Goal: Task Accomplishment & Management: Manage account settings

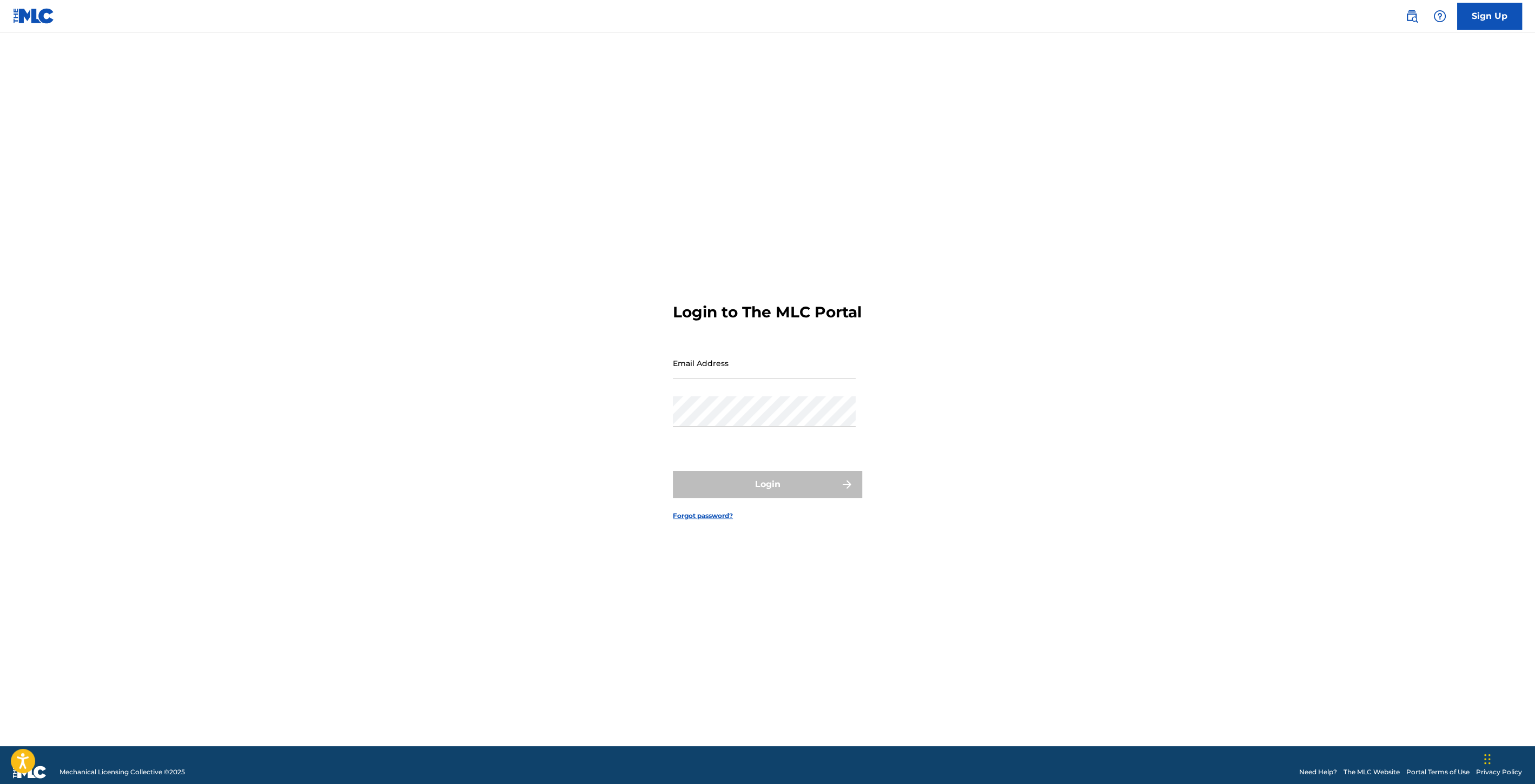
click at [713, 378] on input "Email Address" at bounding box center [764, 363] width 183 height 31
type input "[EMAIL_ADDRESS][DOMAIN_NAME]"
click at [724, 496] on button "Login" at bounding box center [767, 484] width 190 height 27
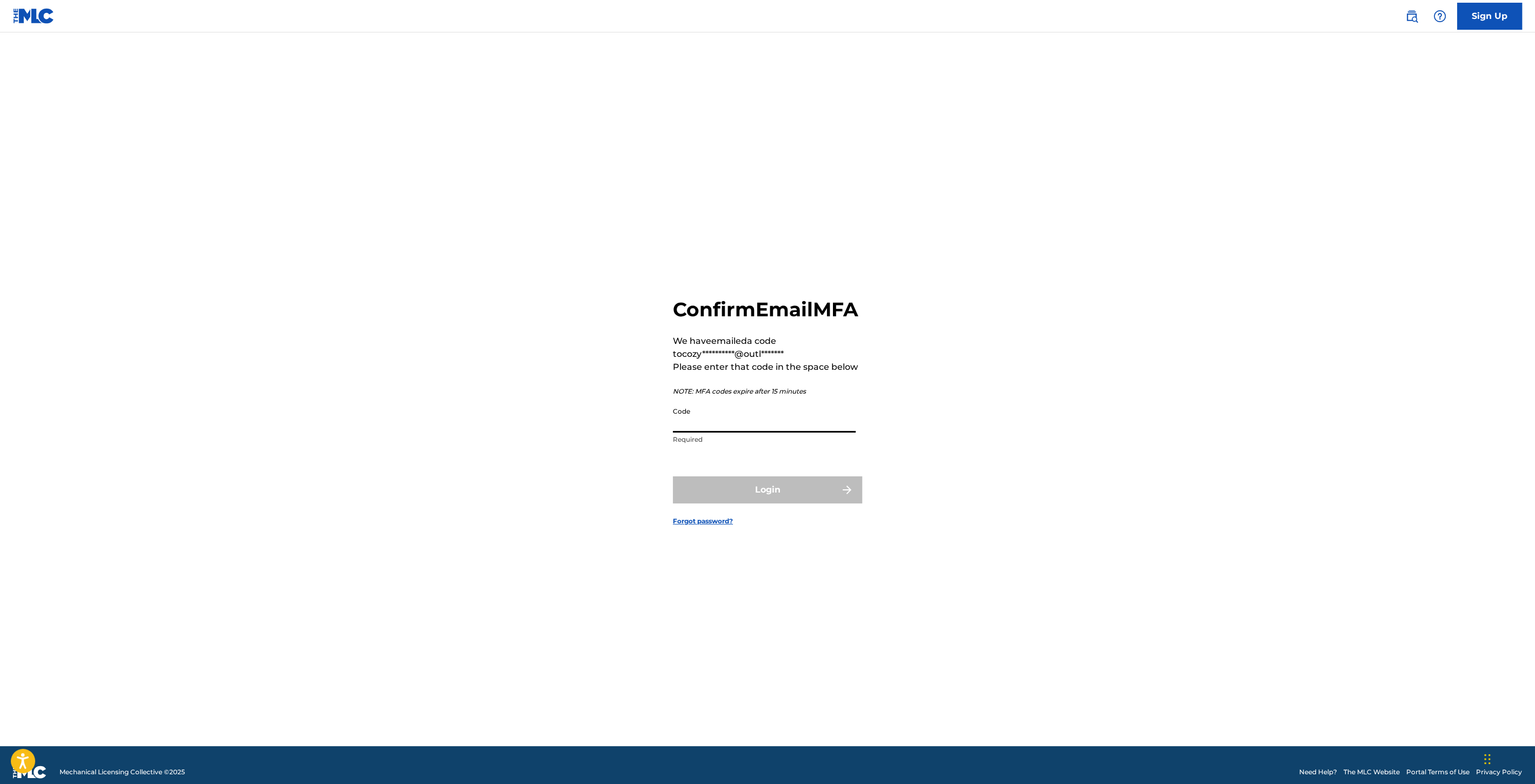
click at [716, 424] on input "Code" at bounding box center [764, 417] width 183 height 31
type input "526064"
click at [794, 503] on button "Login" at bounding box center [767, 489] width 190 height 27
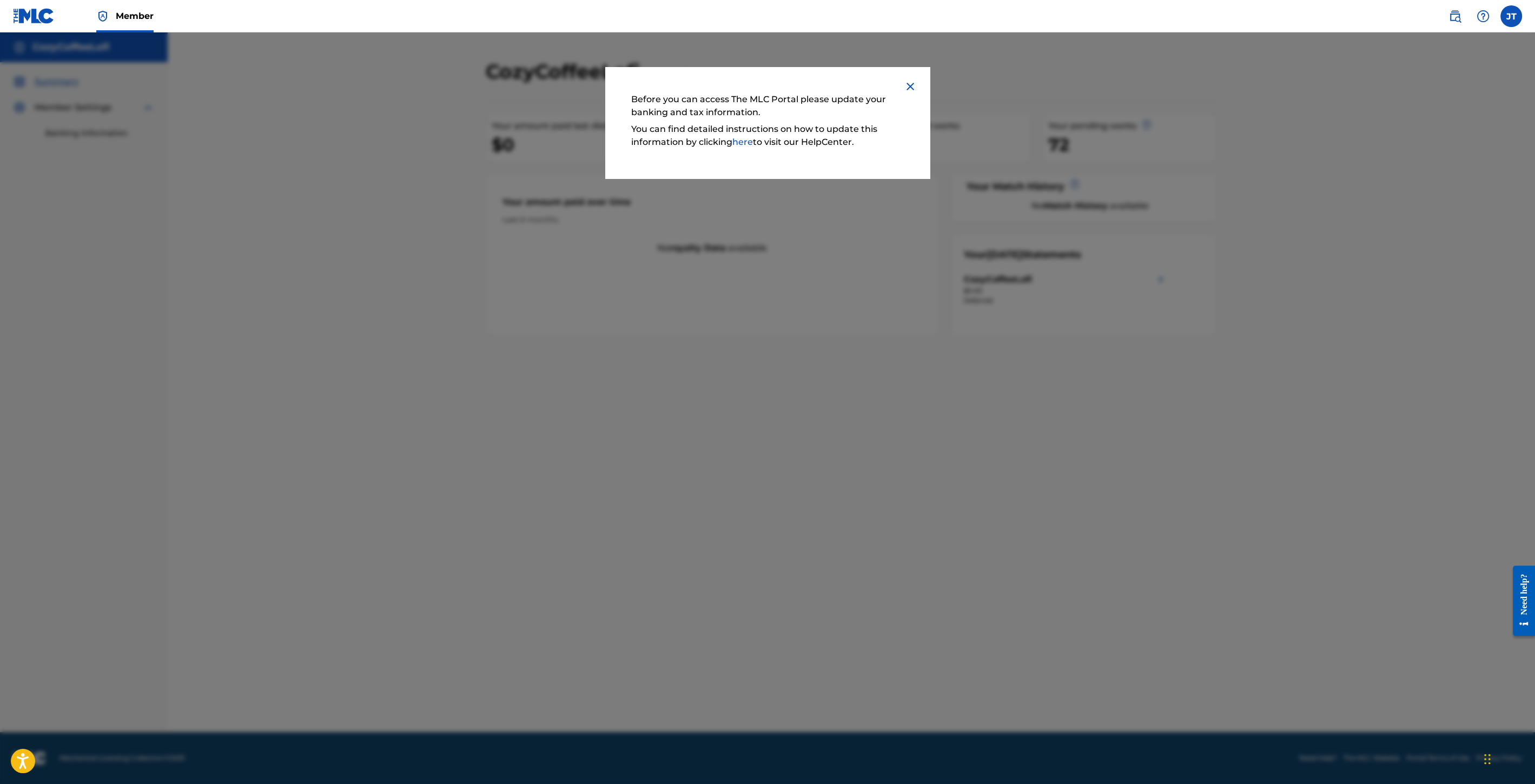
click at [908, 83] on img at bounding box center [910, 86] width 13 height 13
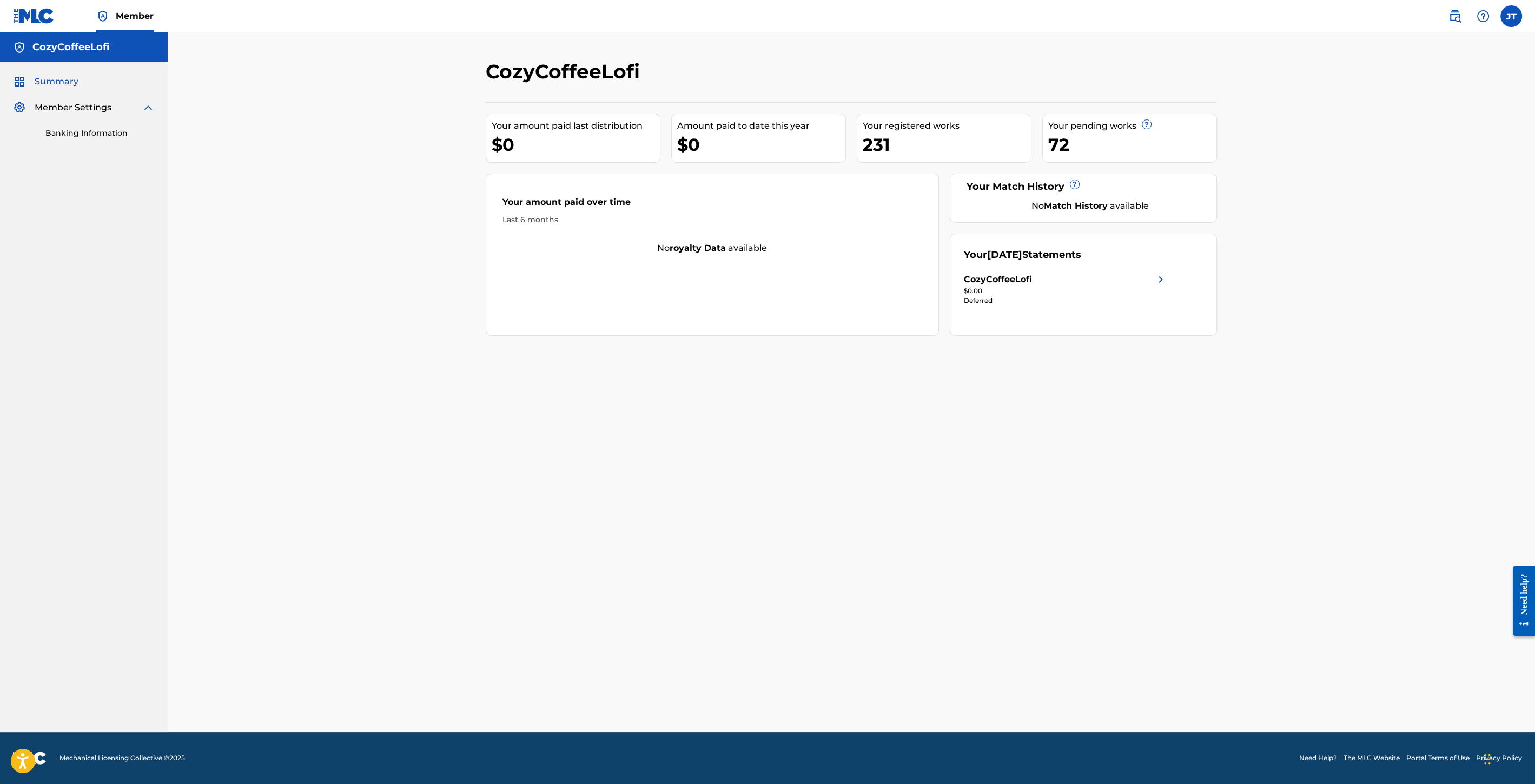
click at [87, 141] on div "Summary Member Settings Banking Information" at bounding box center [84, 107] width 167 height 90
click at [86, 131] on link "Banking Information" at bounding box center [100, 133] width 109 height 11
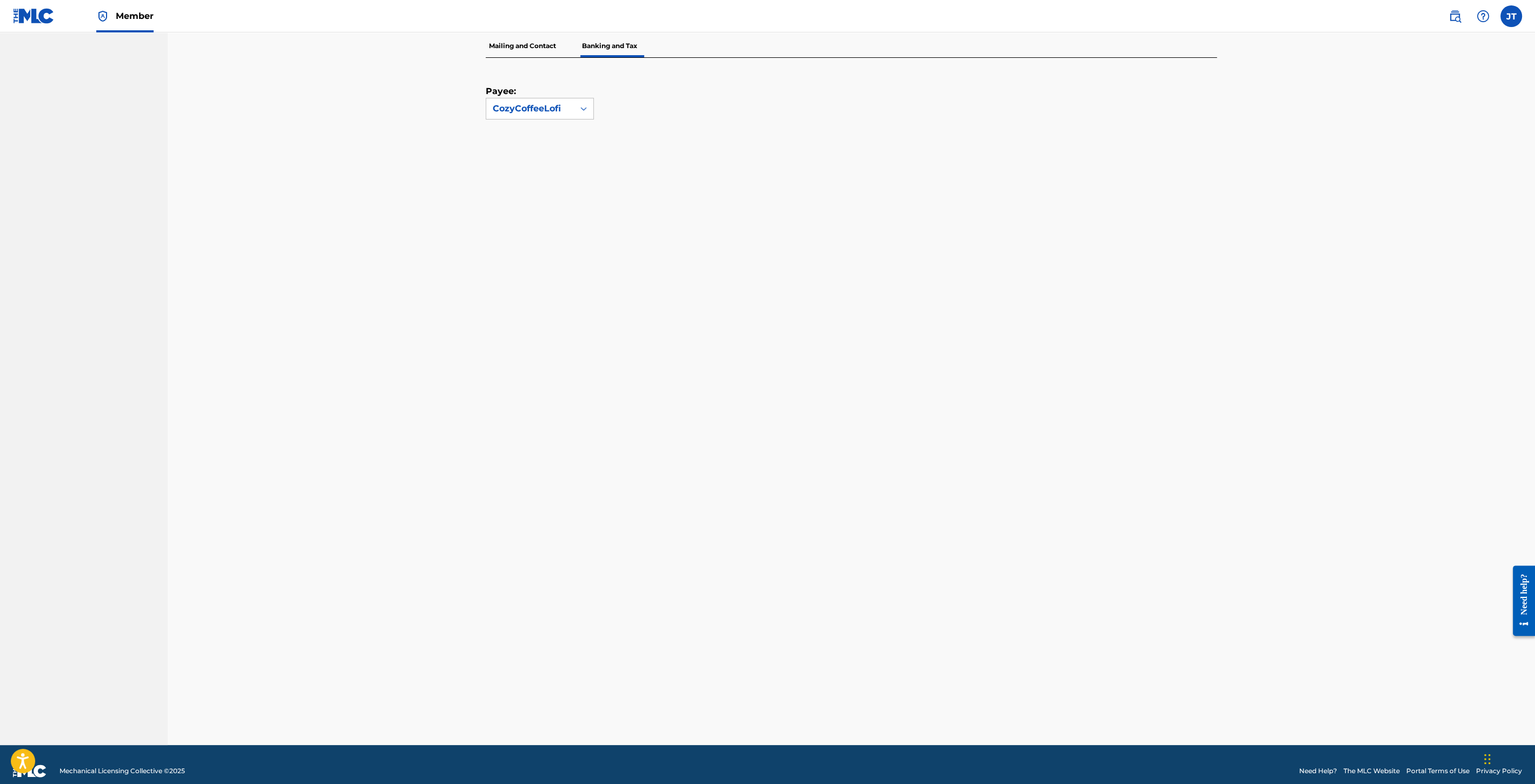
scroll to position [131, 0]
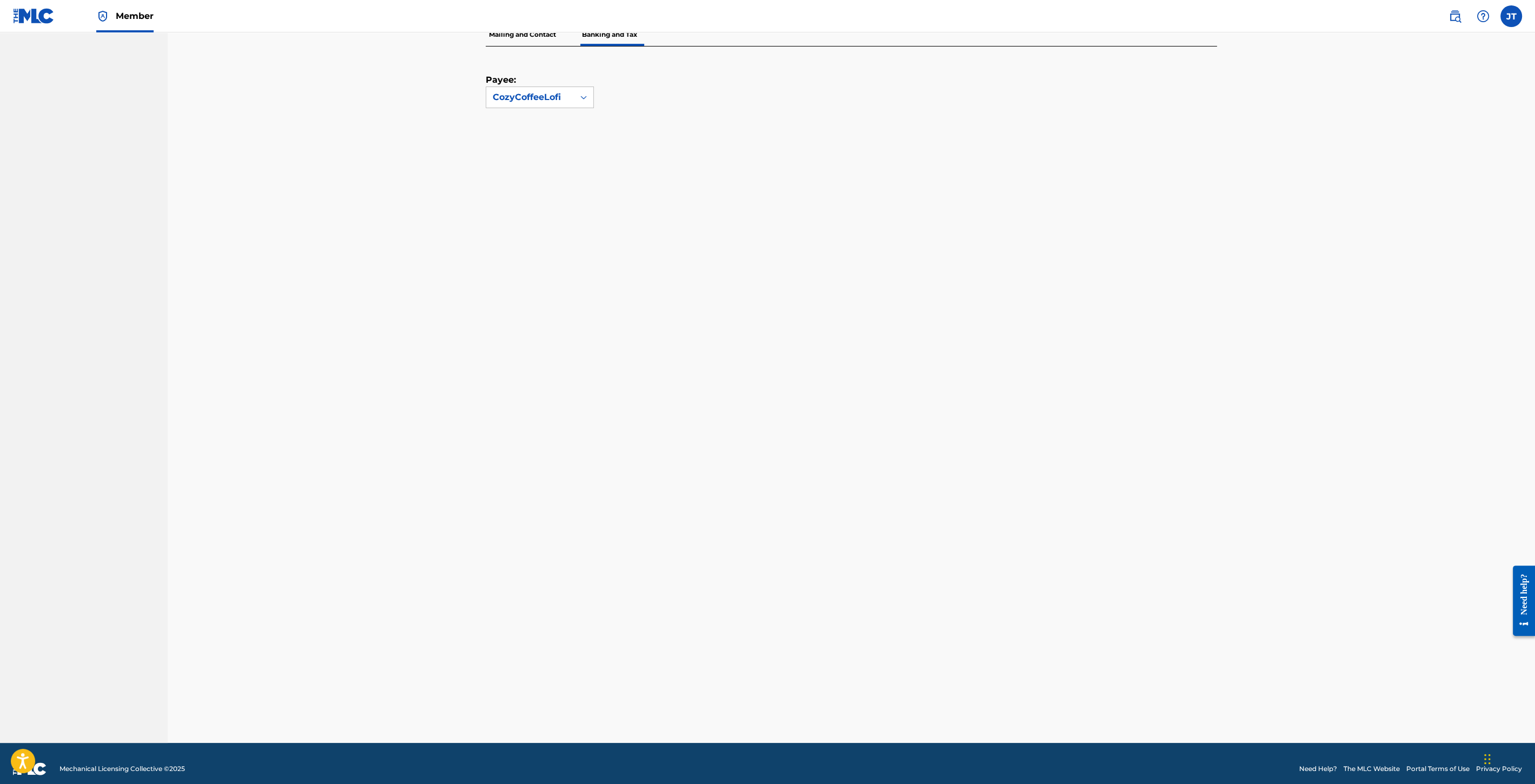
click at [1222, 418] on div "Banking and Tax The Banking and Tax tab needs to be fully completed before any …" at bounding box center [852, 335] width 757 height 814
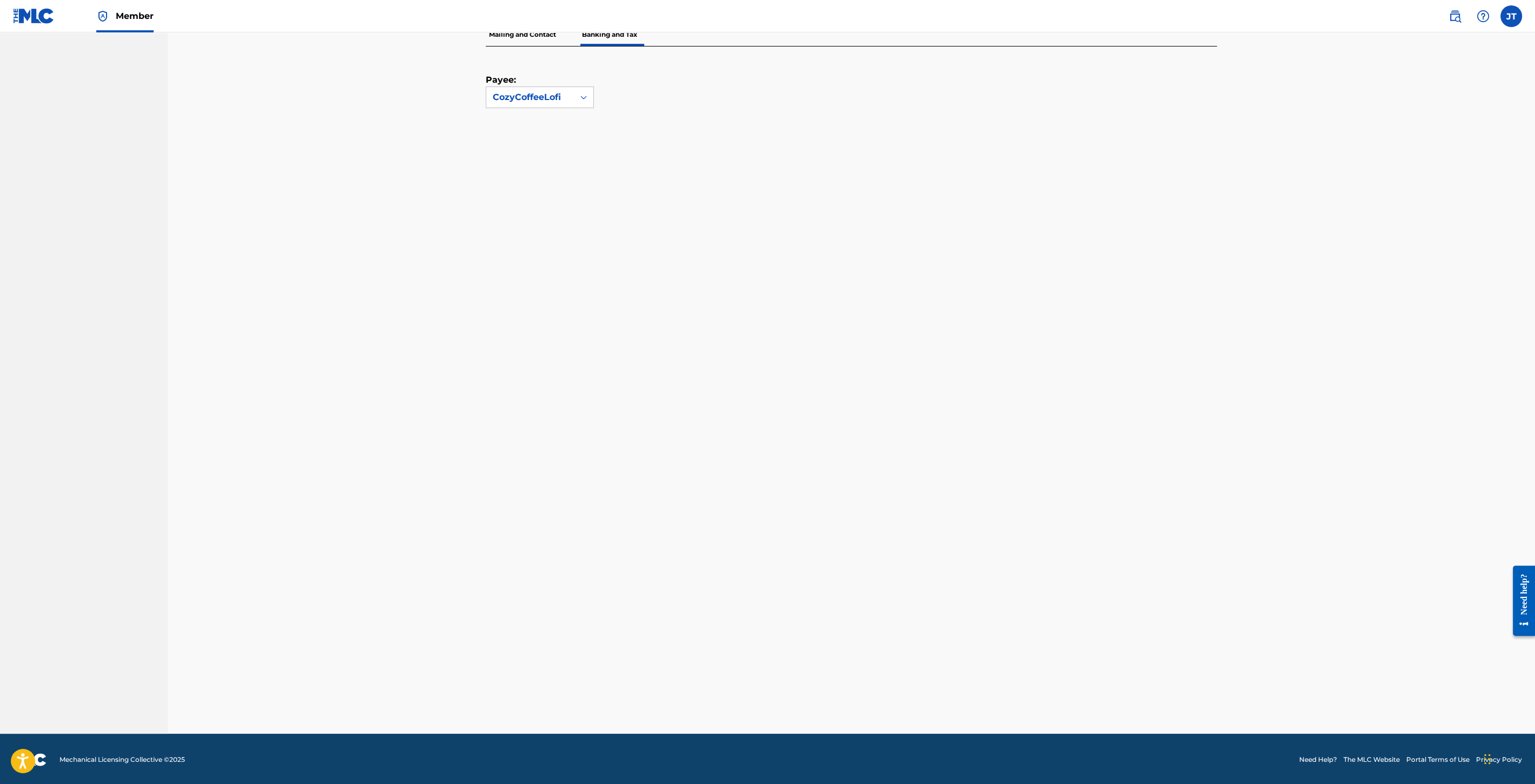
click at [1205, 544] on div "Payee: CozyCoffeeLofi" at bounding box center [851, 390] width 731 height 687
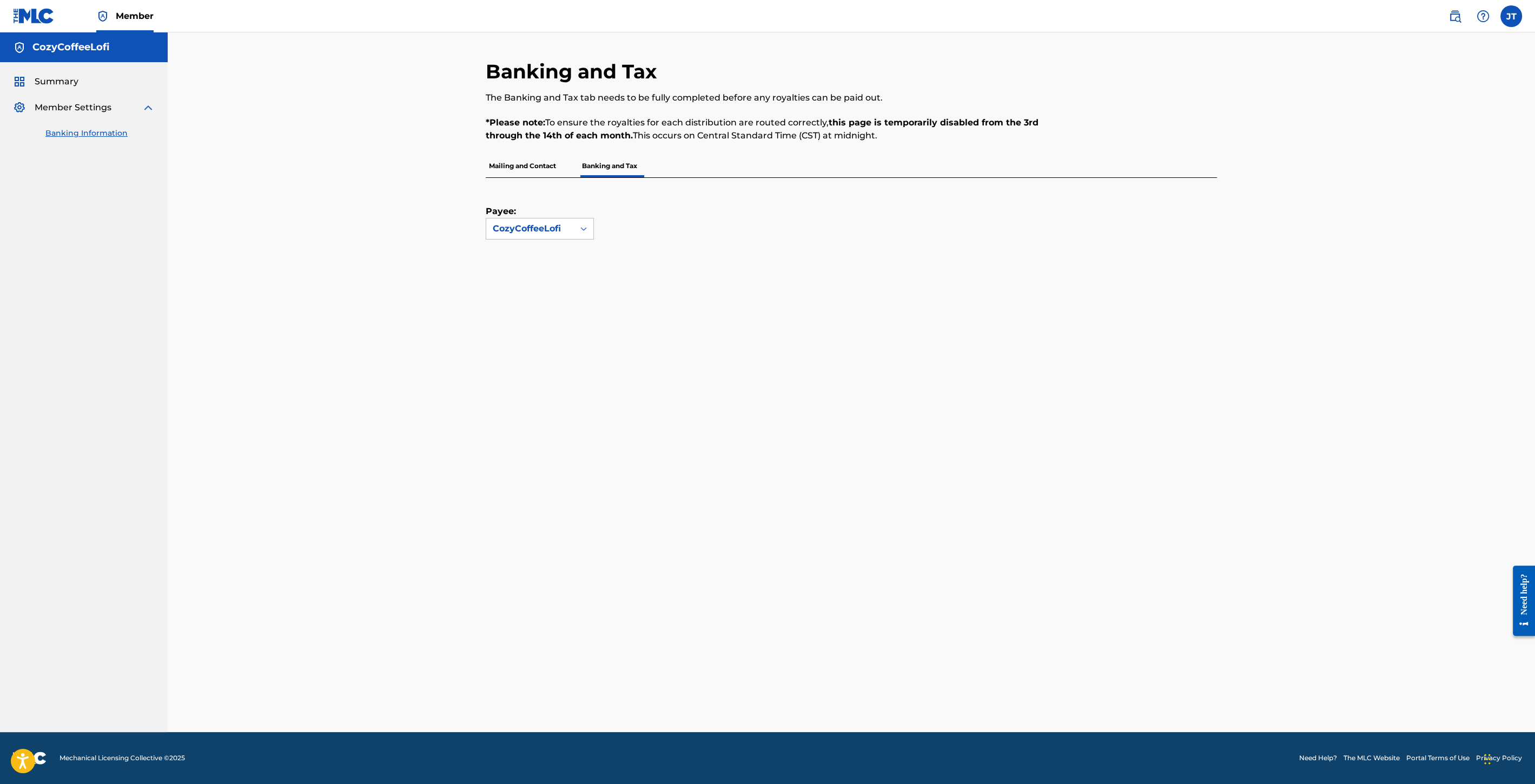
scroll to position [0, 0]
click at [707, 270] on div "Payee: CozyCoffeeLofi" at bounding box center [851, 283] width 731 height 209
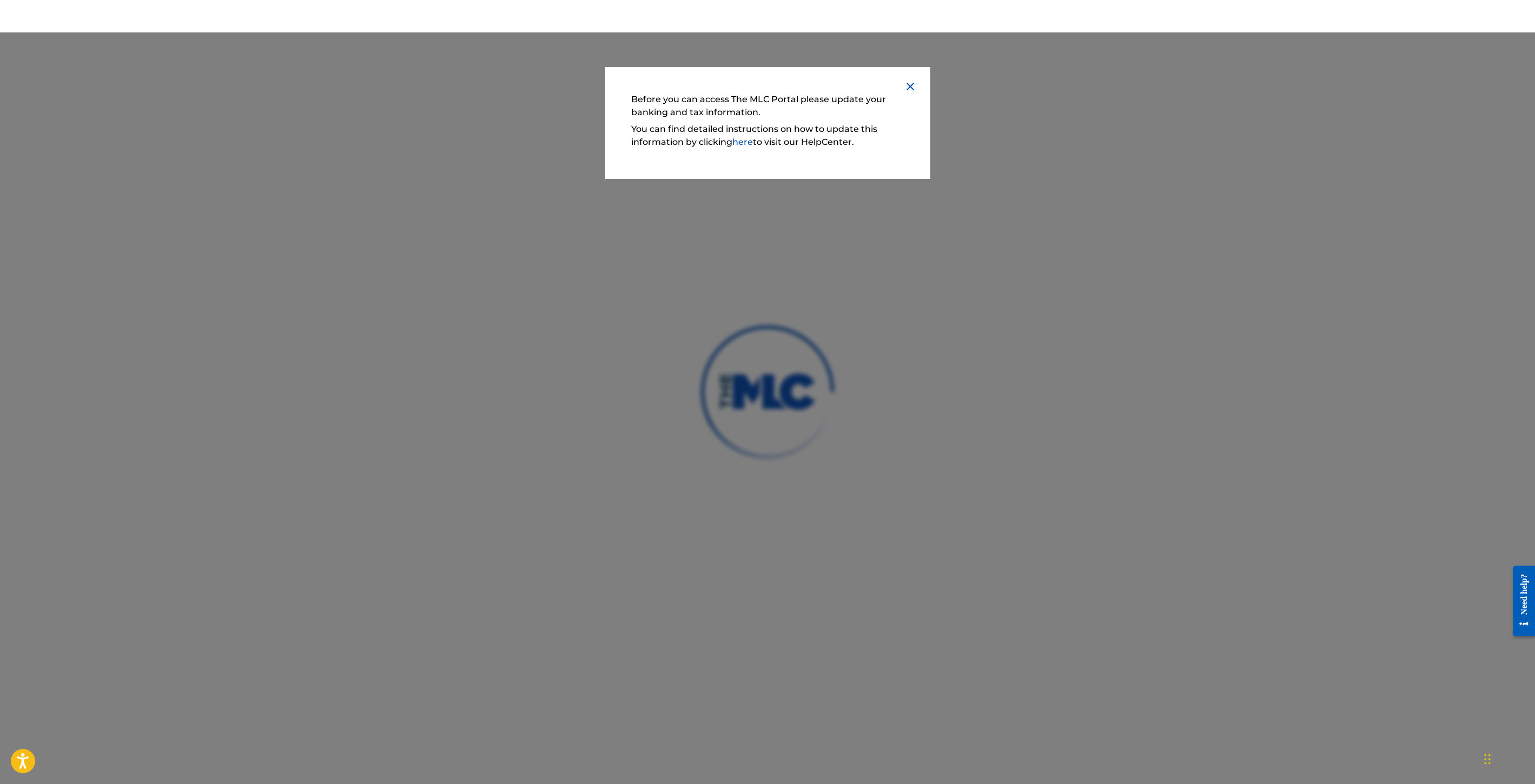
click at [910, 84] on img at bounding box center [910, 86] width 13 height 13
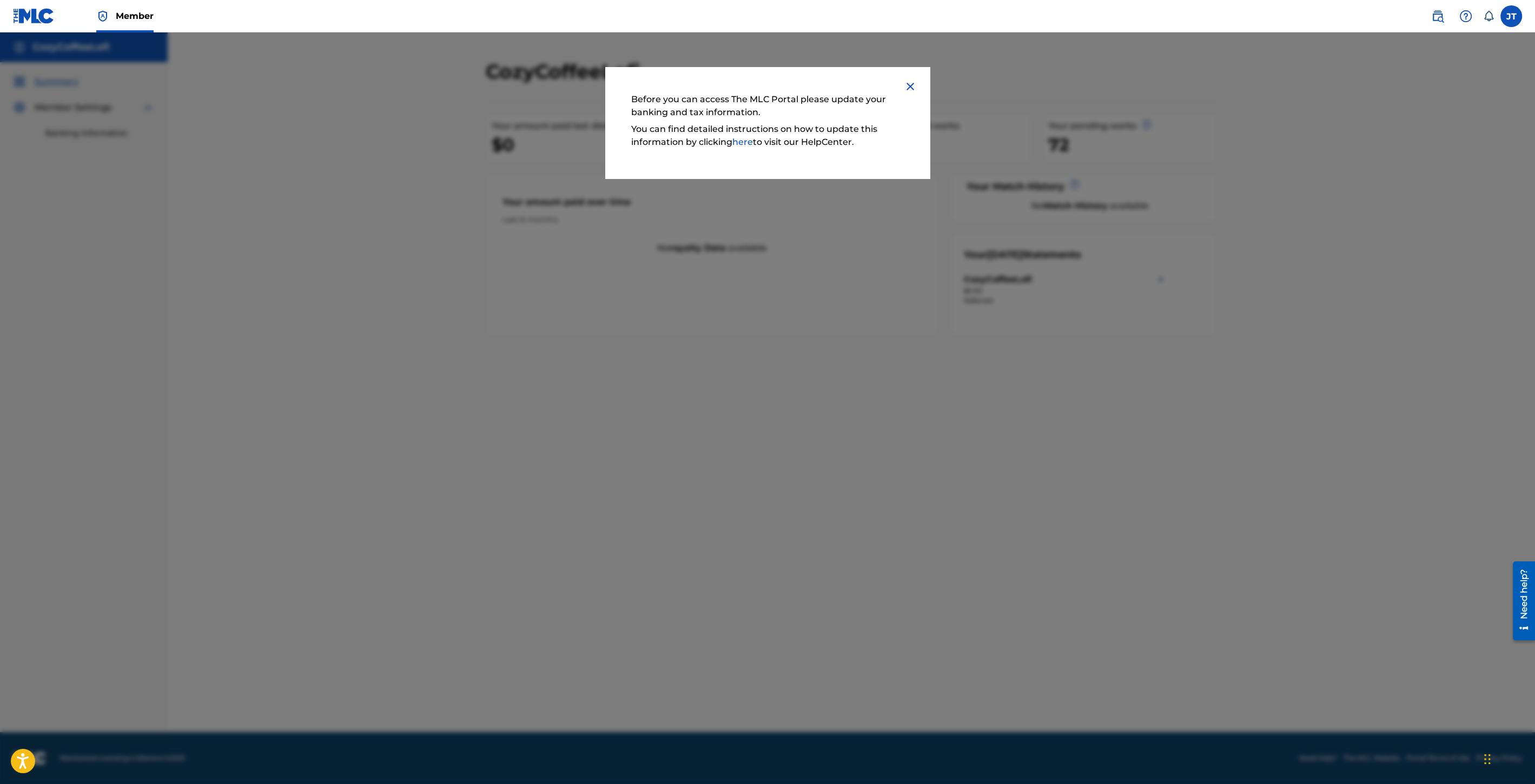
click at [910, 94] on div "Before you can access The MLC Portal please update your banking and tax informa…" at bounding box center [767, 123] width 325 height 112
click at [910, 83] on img at bounding box center [910, 86] width 13 height 13
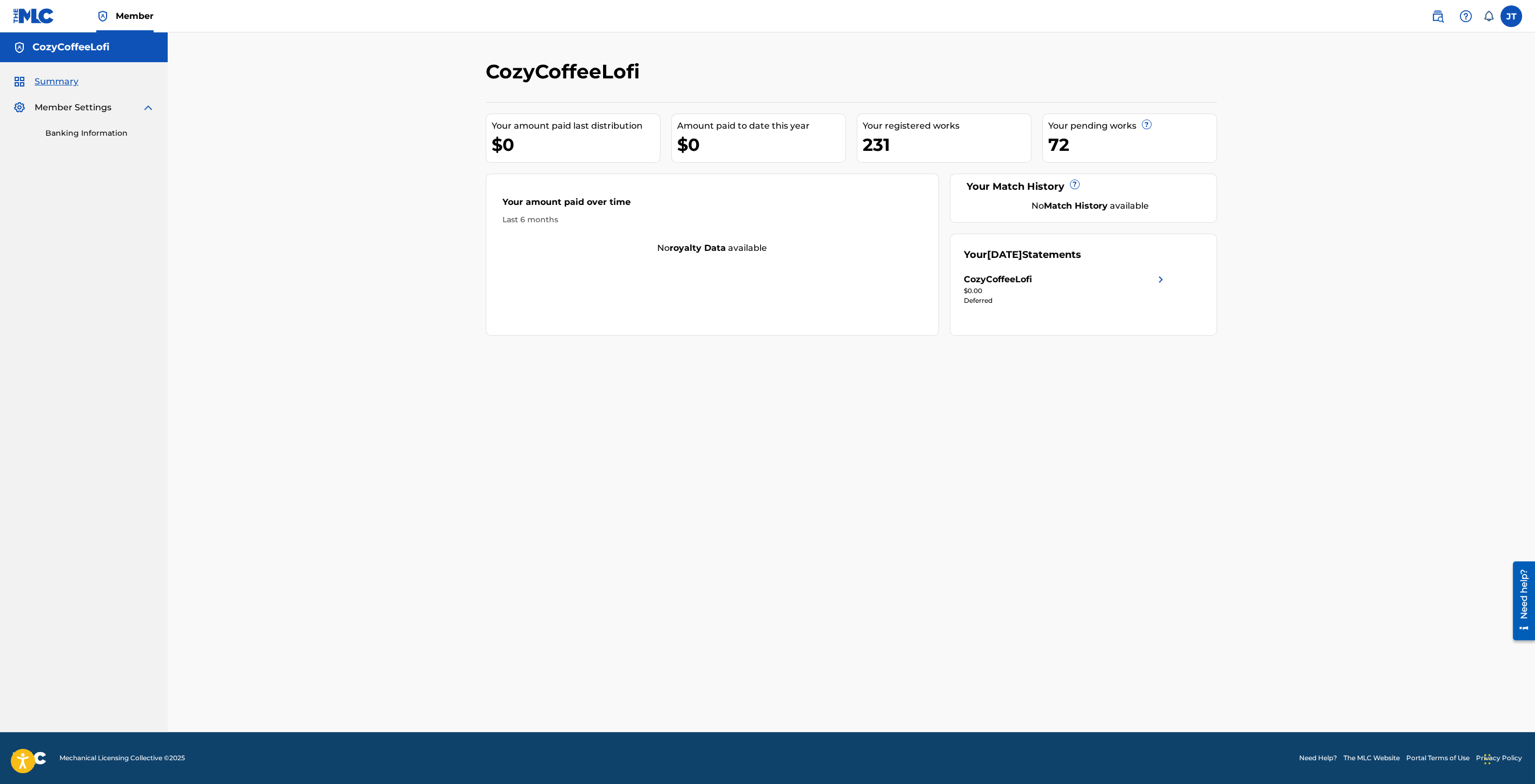
click at [79, 129] on link "Banking Information" at bounding box center [100, 133] width 109 height 11
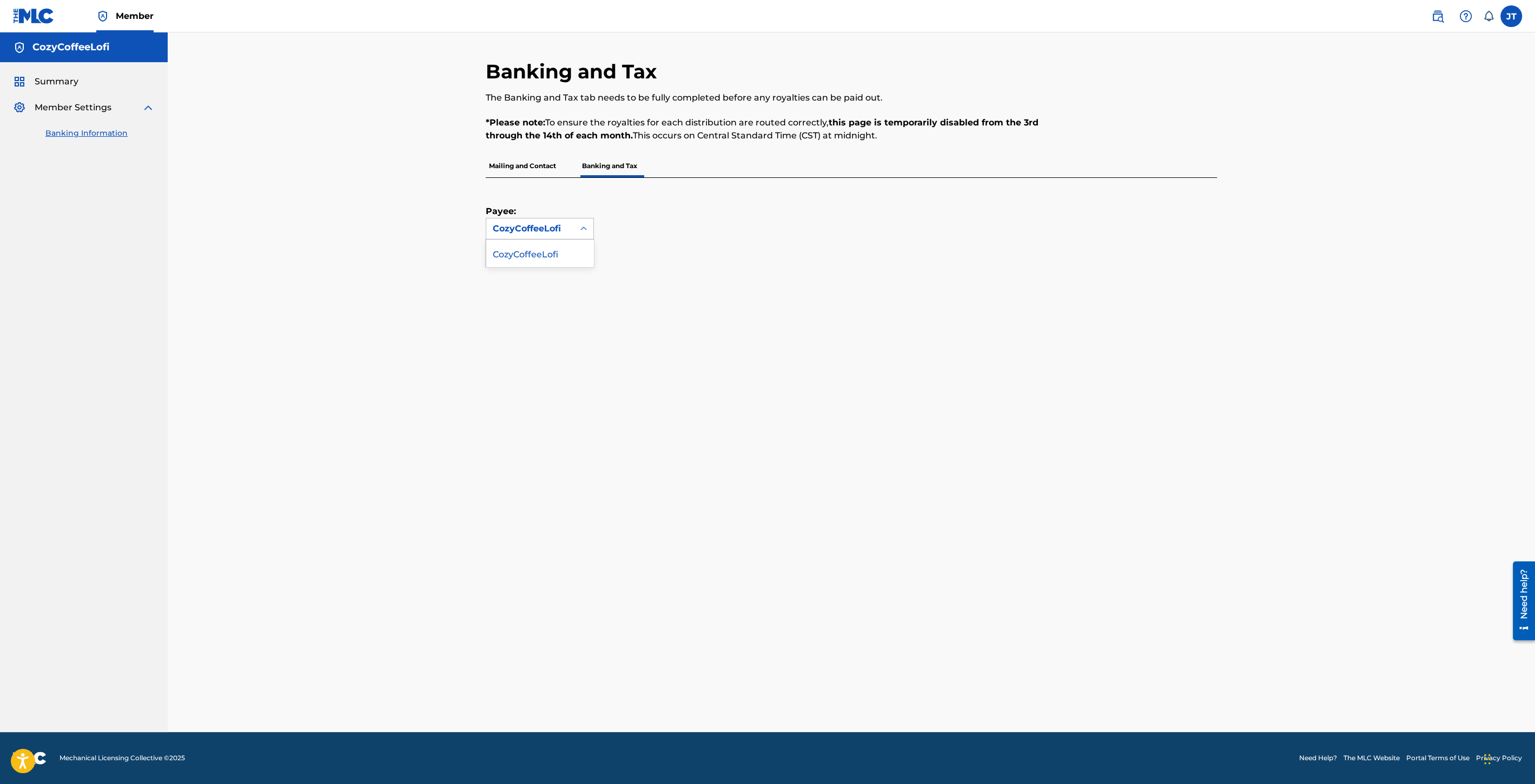
click at [556, 229] on div "CozyCoffeeLofi" at bounding box center [530, 229] width 75 height 13
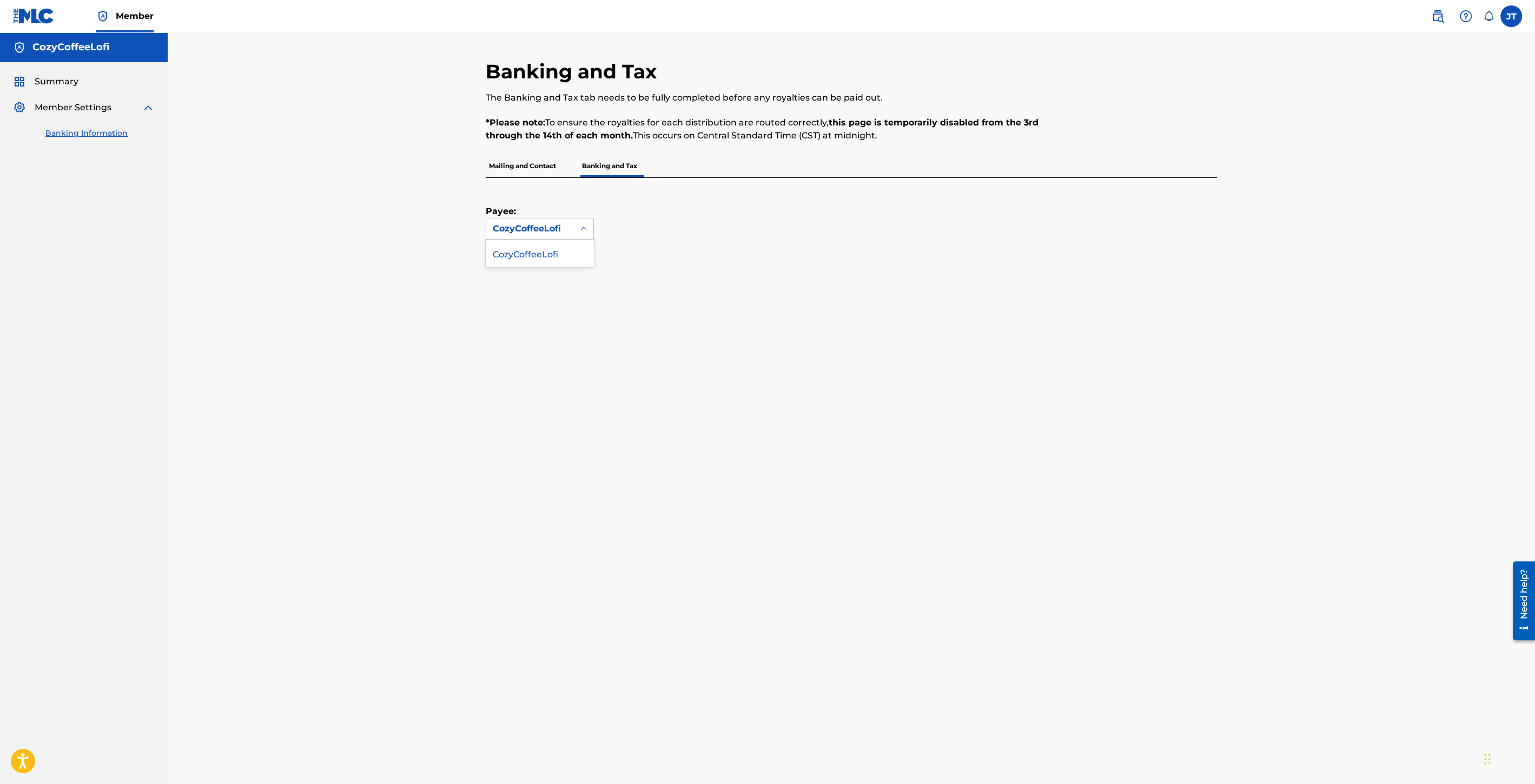
click at [552, 248] on div "CozyCoffeeLofi" at bounding box center [540, 253] width 107 height 27
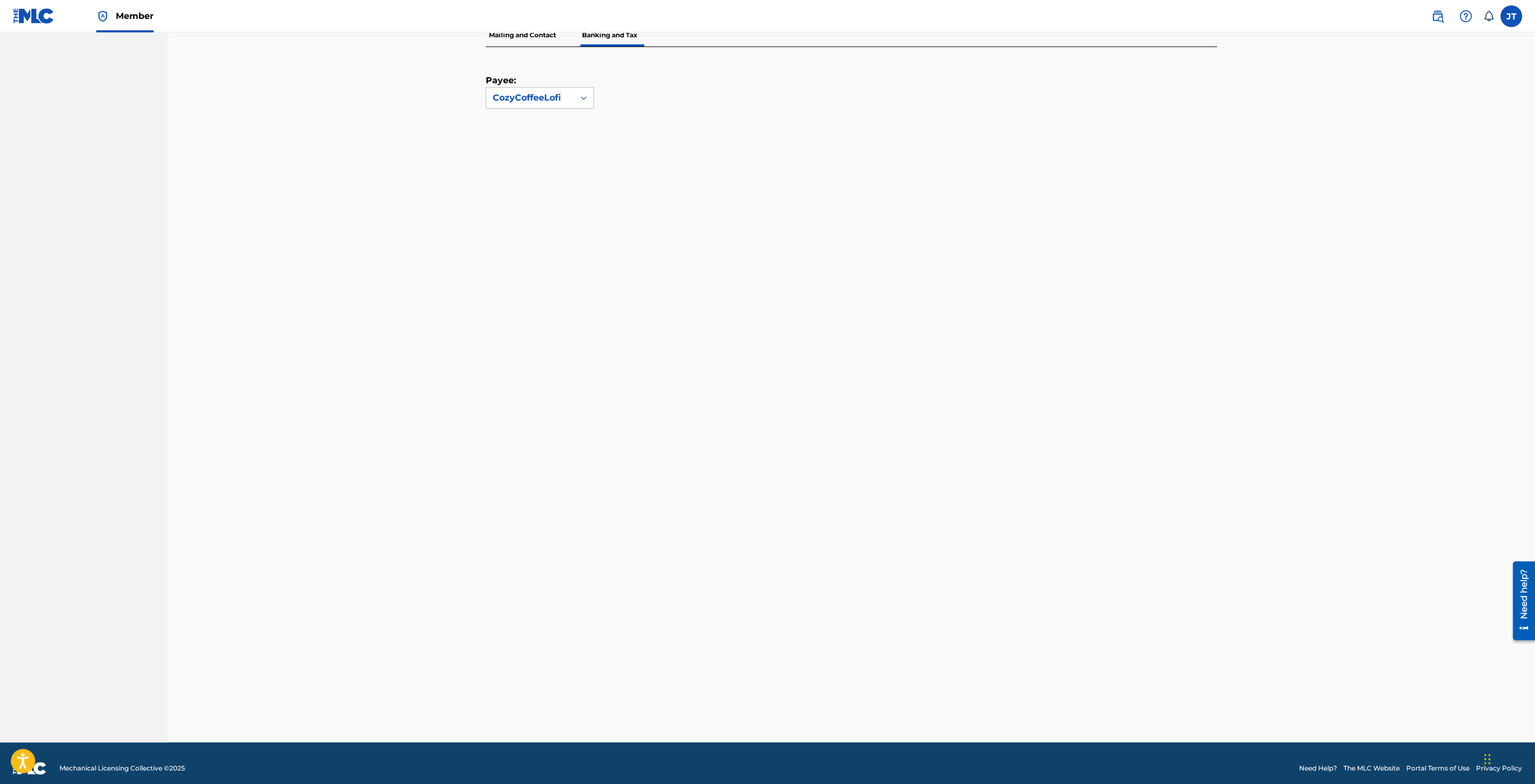
scroll to position [132, 0]
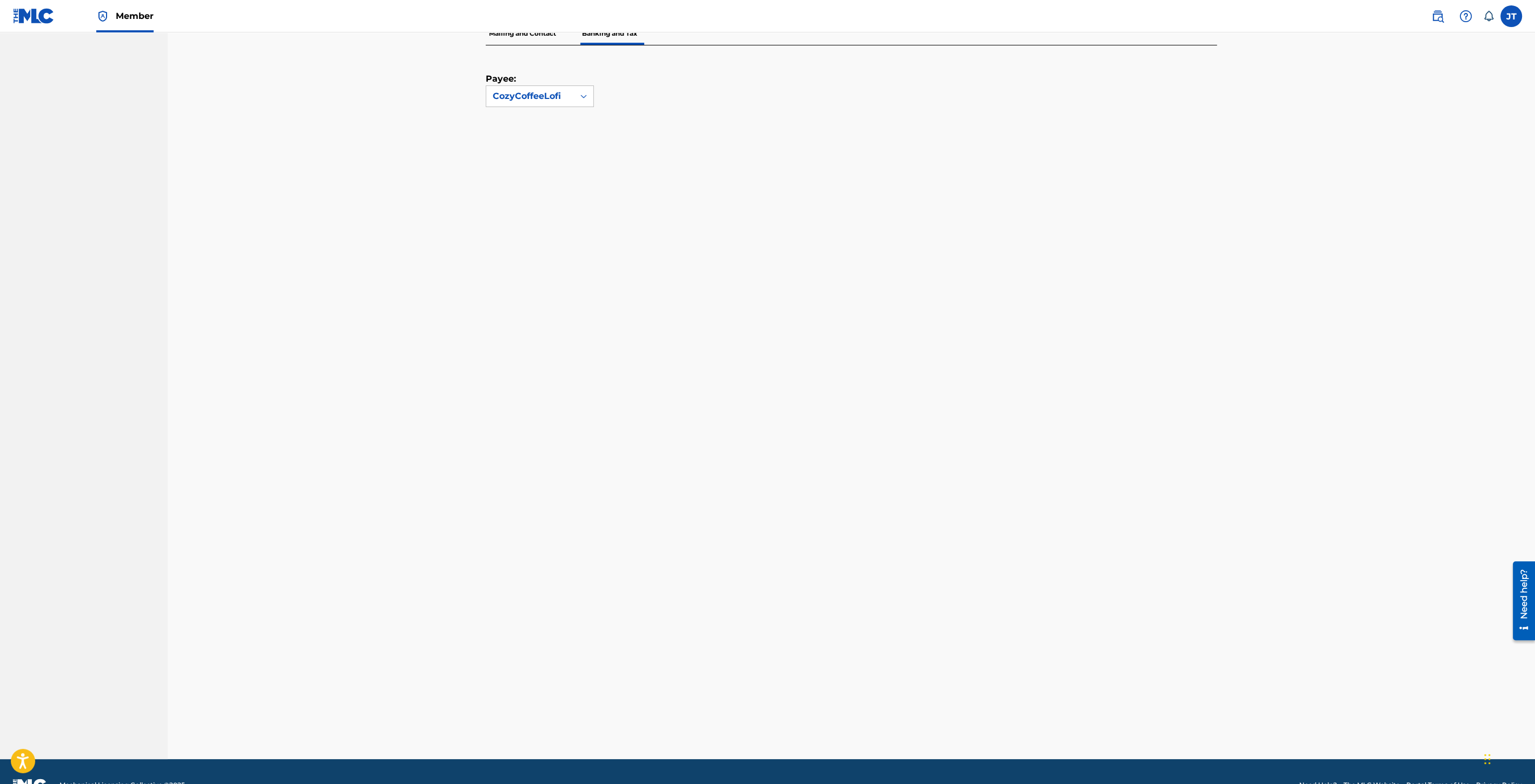
click at [1201, 406] on div "Payee: CozyCoffeeLofi" at bounding box center [851, 402] width 731 height 714
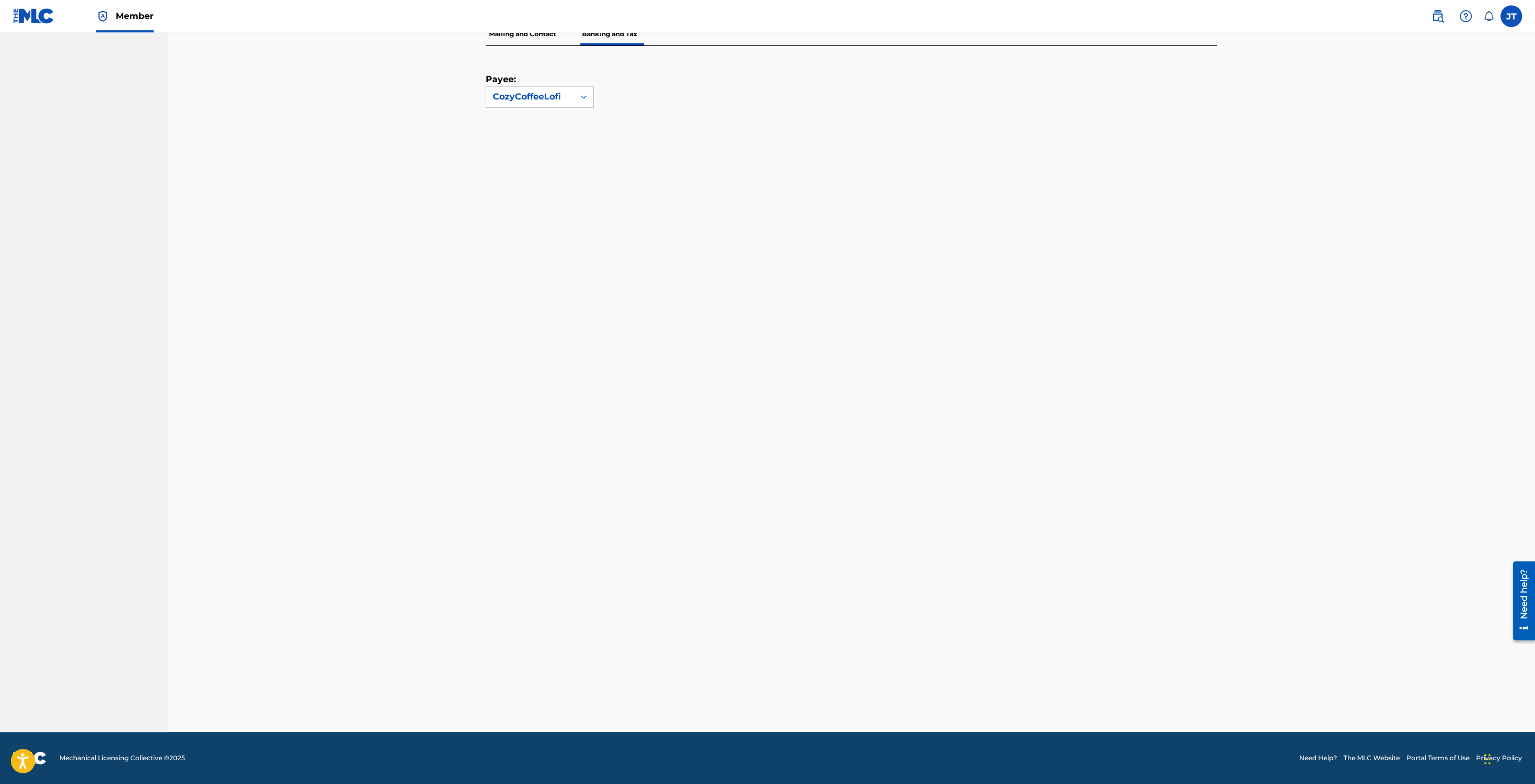
scroll to position [131, 0]
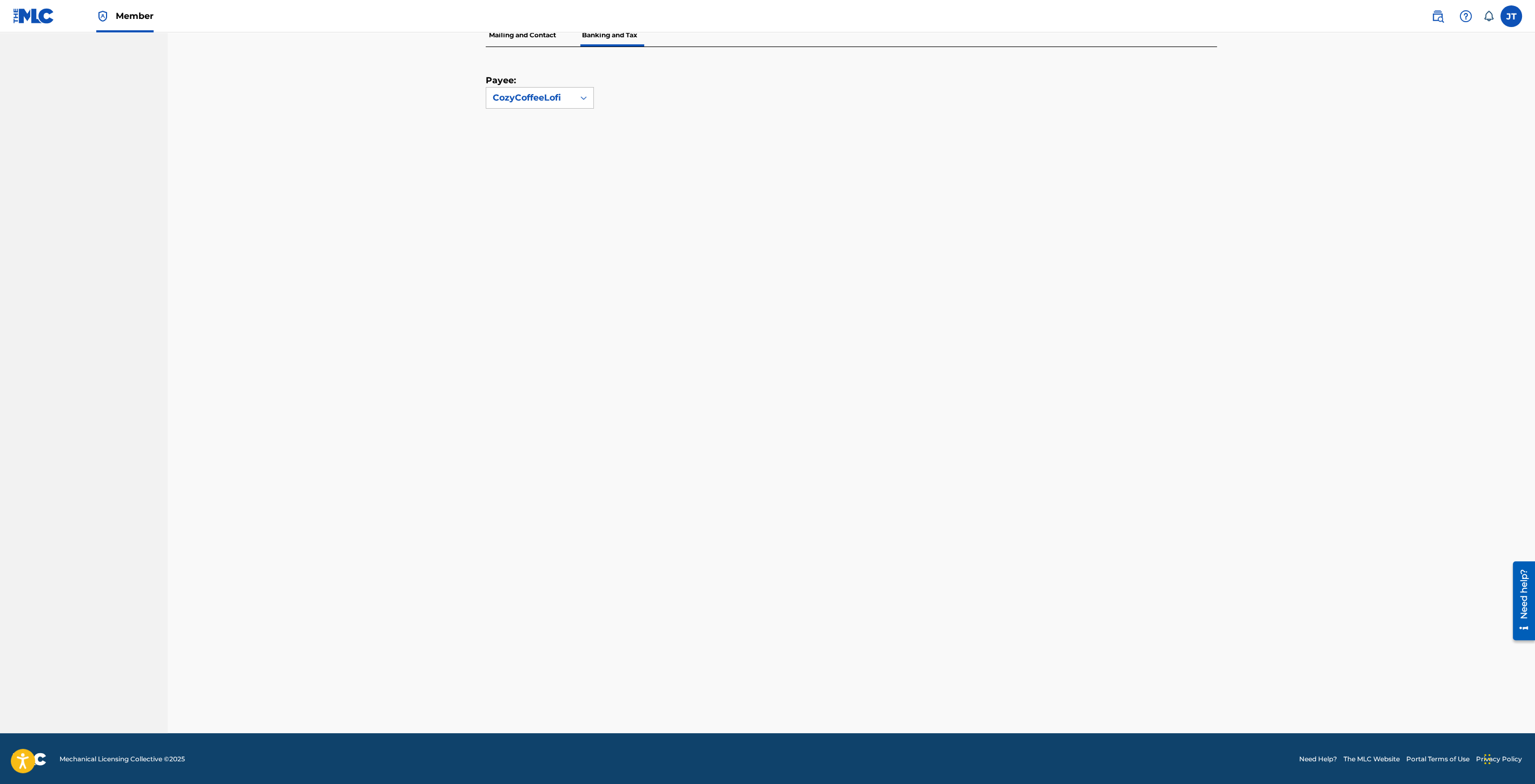
click at [1311, 354] on div "Banking and Tax The Banking and Tax tab needs to be fully completed before any …" at bounding box center [851, 318] width 1367 height 832
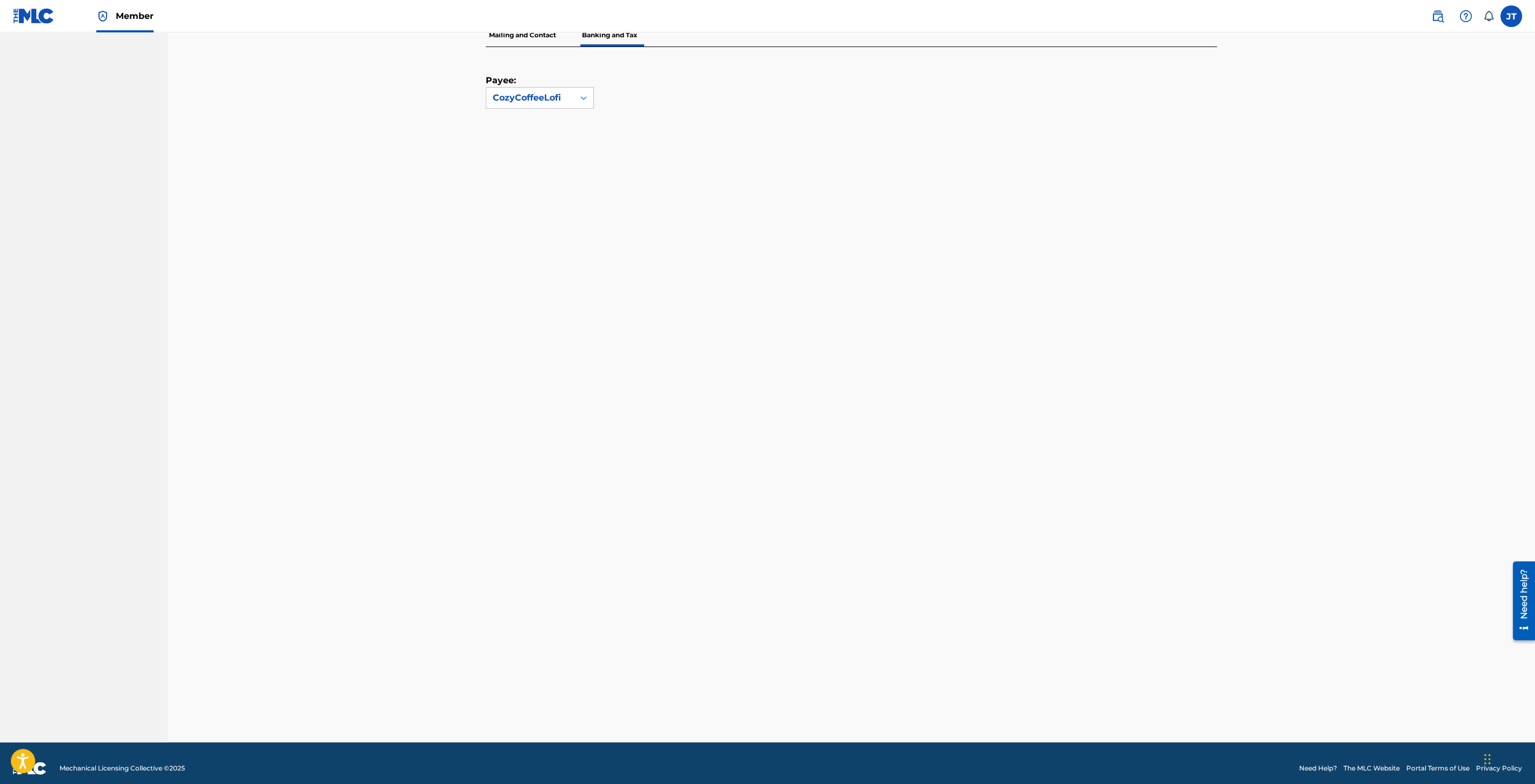
scroll to position [132, 0]
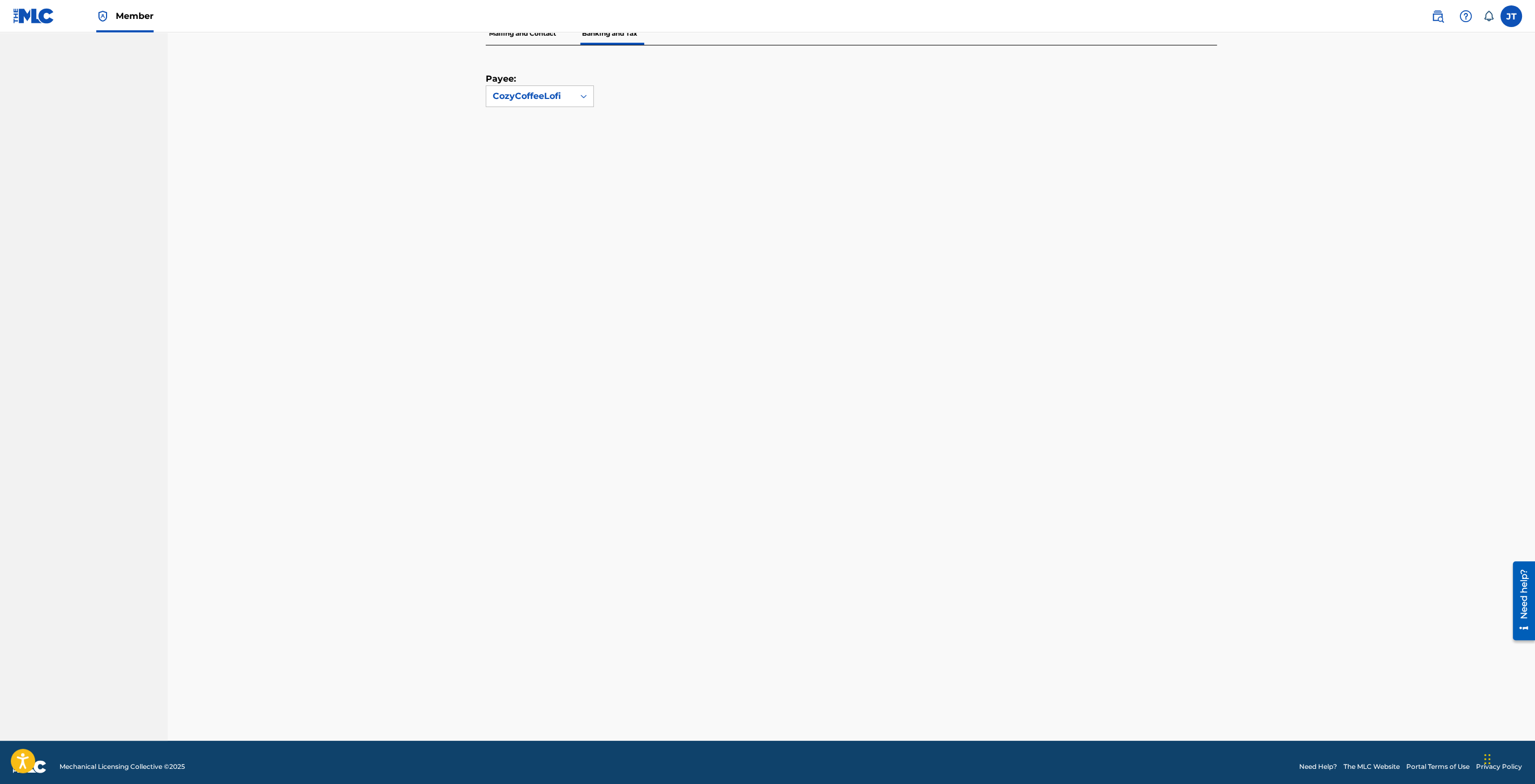
click at [1279, 344] on div "Banking and Tax The Banking and Tax tab needs to be fully completed before any …" at bounding box center [851, 320] width 1367 height 840
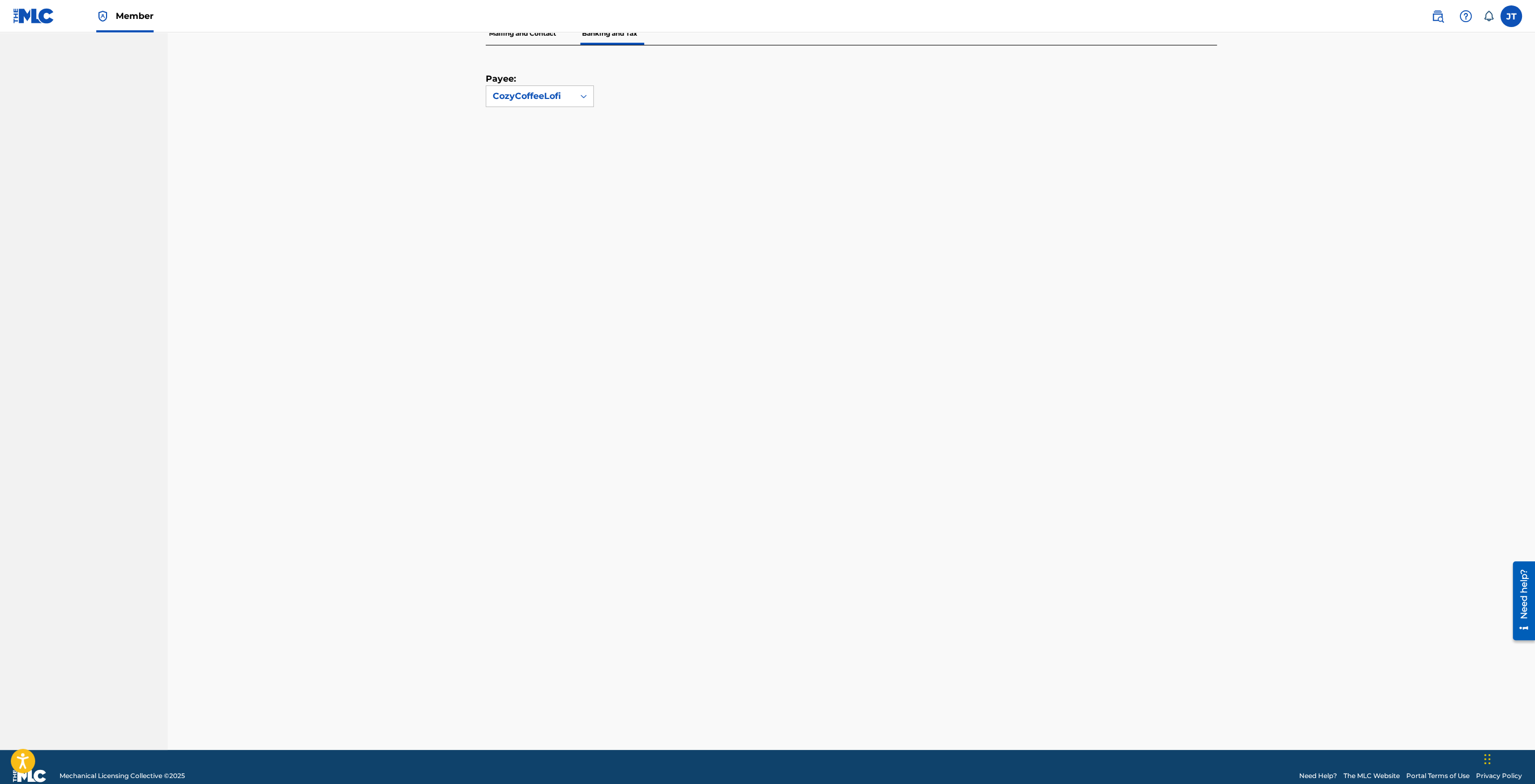
click at [1237, 397] on div "Banking and Tax The Banking and Tax tab needs to be fully completed before any …" at bounding box center [851, 325] width 1367 height 850
click at [1214, 398] on div "Payee: CozyCoffeeLofi" at bounding box center [851, 397] width 731 height 704
click at [1293, 368] on div "Banking and Tax The Banking and Tax tab needs to be fully completed before any …" at bounding box center [851, 325] width 1367 height 850
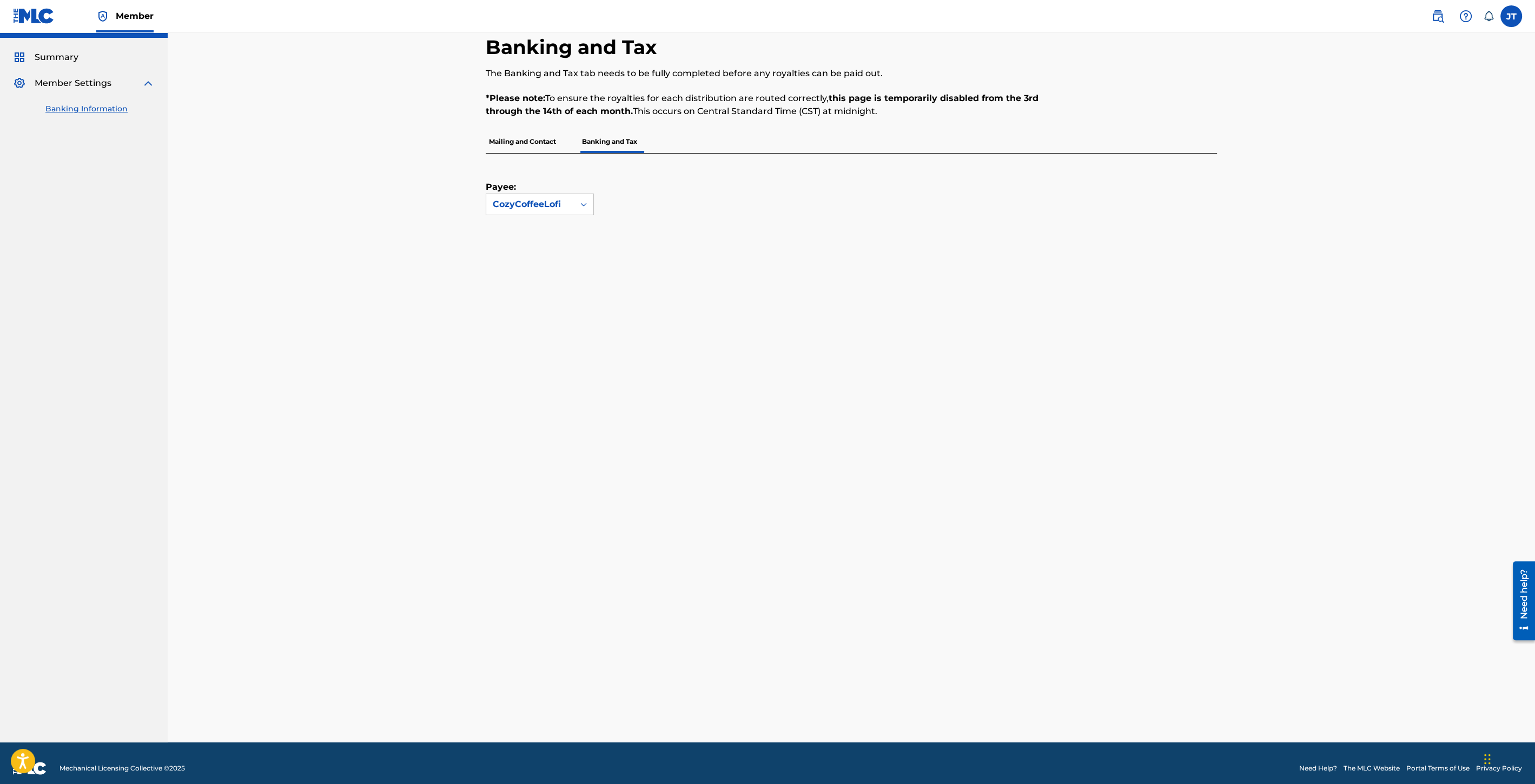
scroll to position [34, 0]
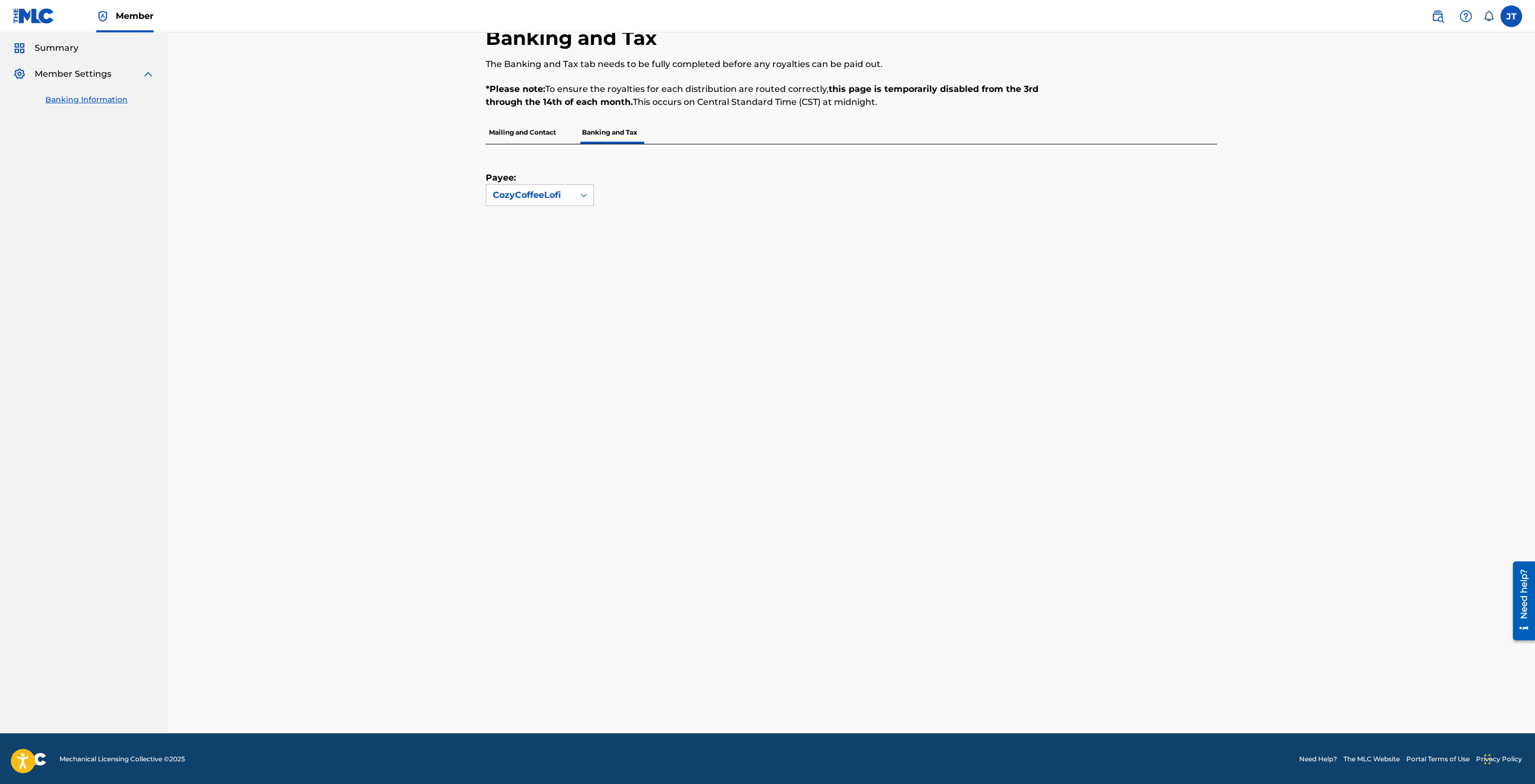
click at [1378, 537] on div "Banking and Tax The Banking and Tax tab needs to be fully completed before any …" at bounding box center [851, 366] width 1367 height 734
click at [1216, 529] on div "Payee: CozyCoffeeLofi" at bounding box center [851, 439] width 731 height 589
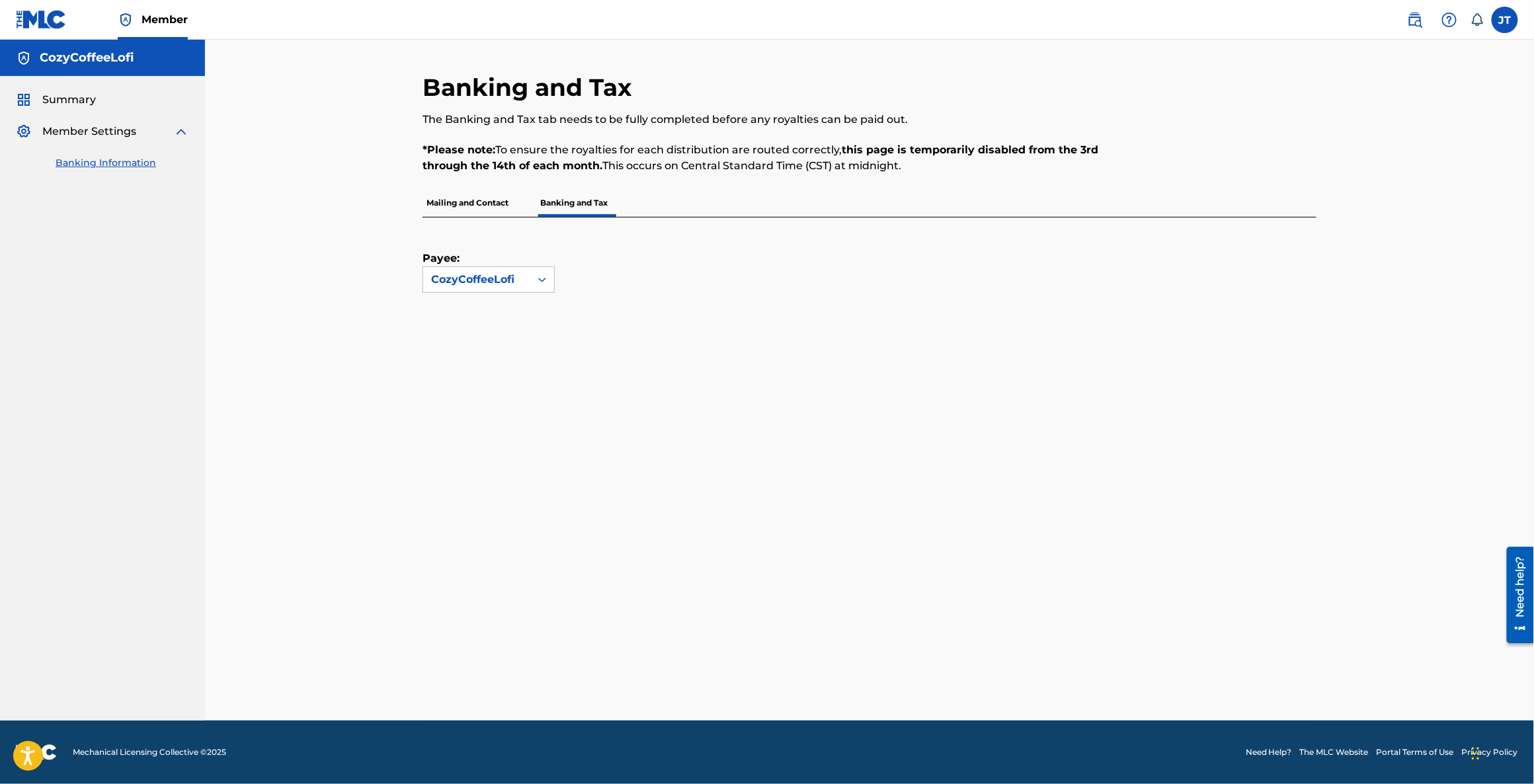
scroll to position [0, 0]
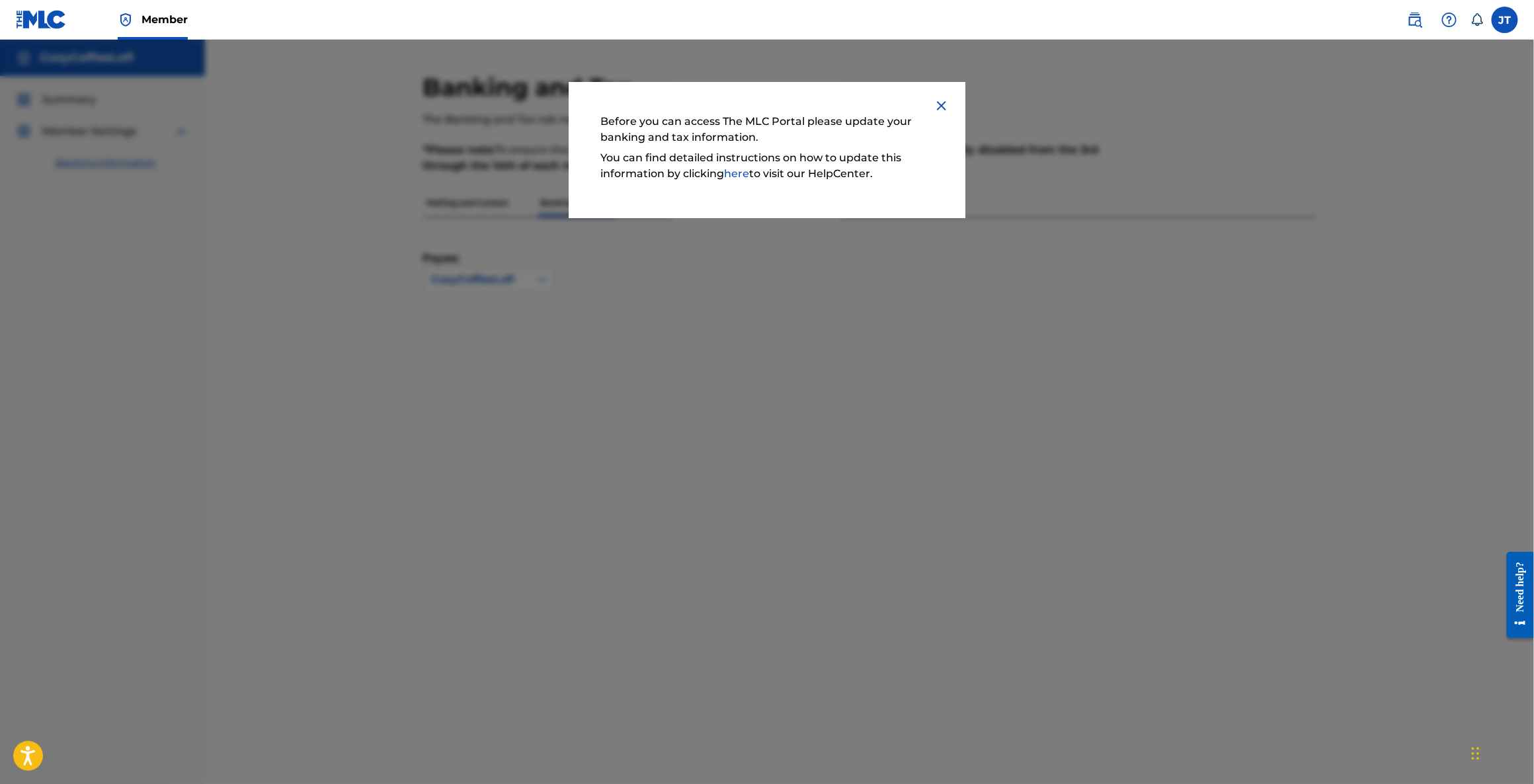
click at [946, 104] on img at bounding box center [941, 105] width 16 height 15
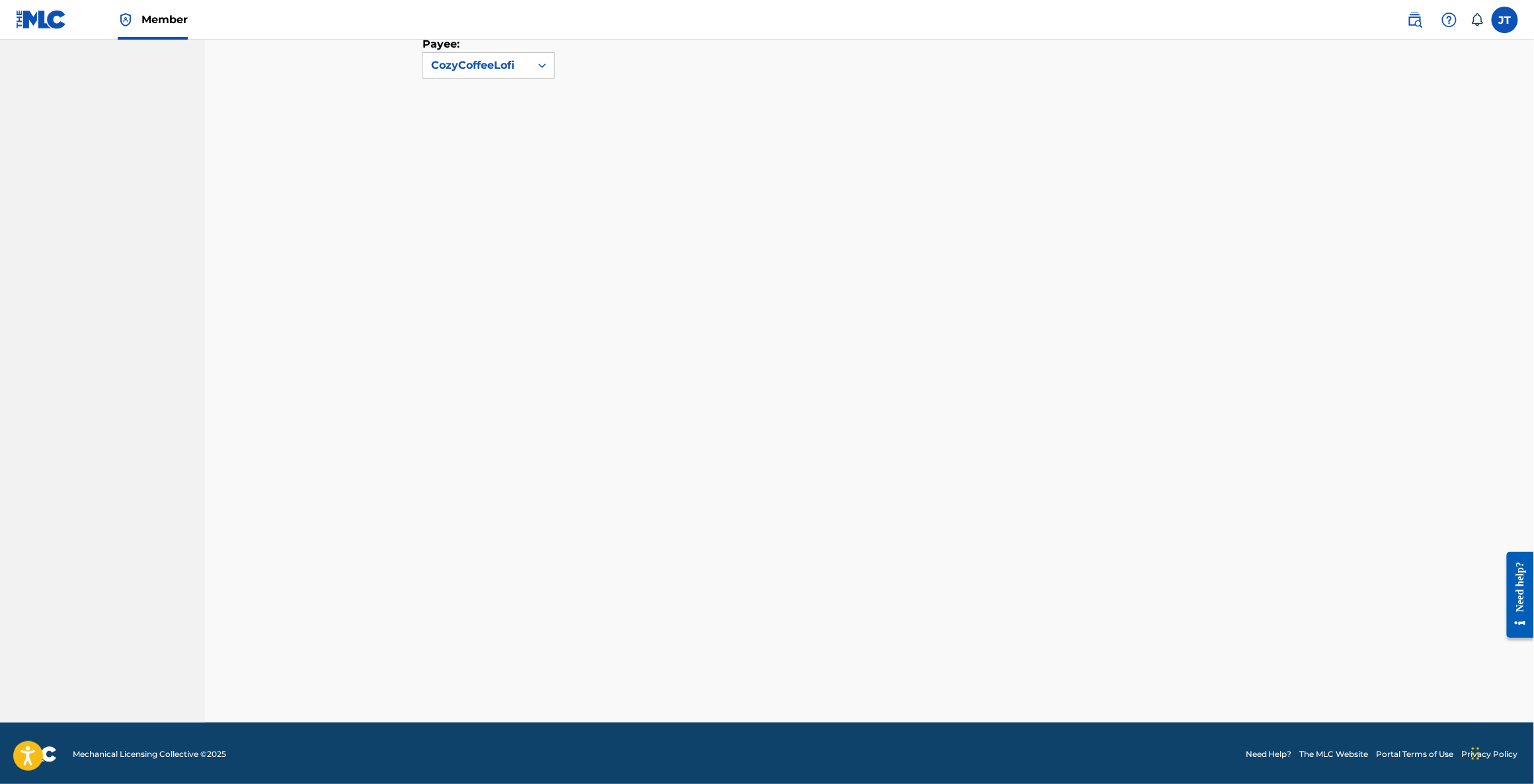
scroll to position [203, 0]
click at [1304, 497] on div "Payee: CozyCoffeeLofi" at bounding box center [869, 369] width 894 height 708
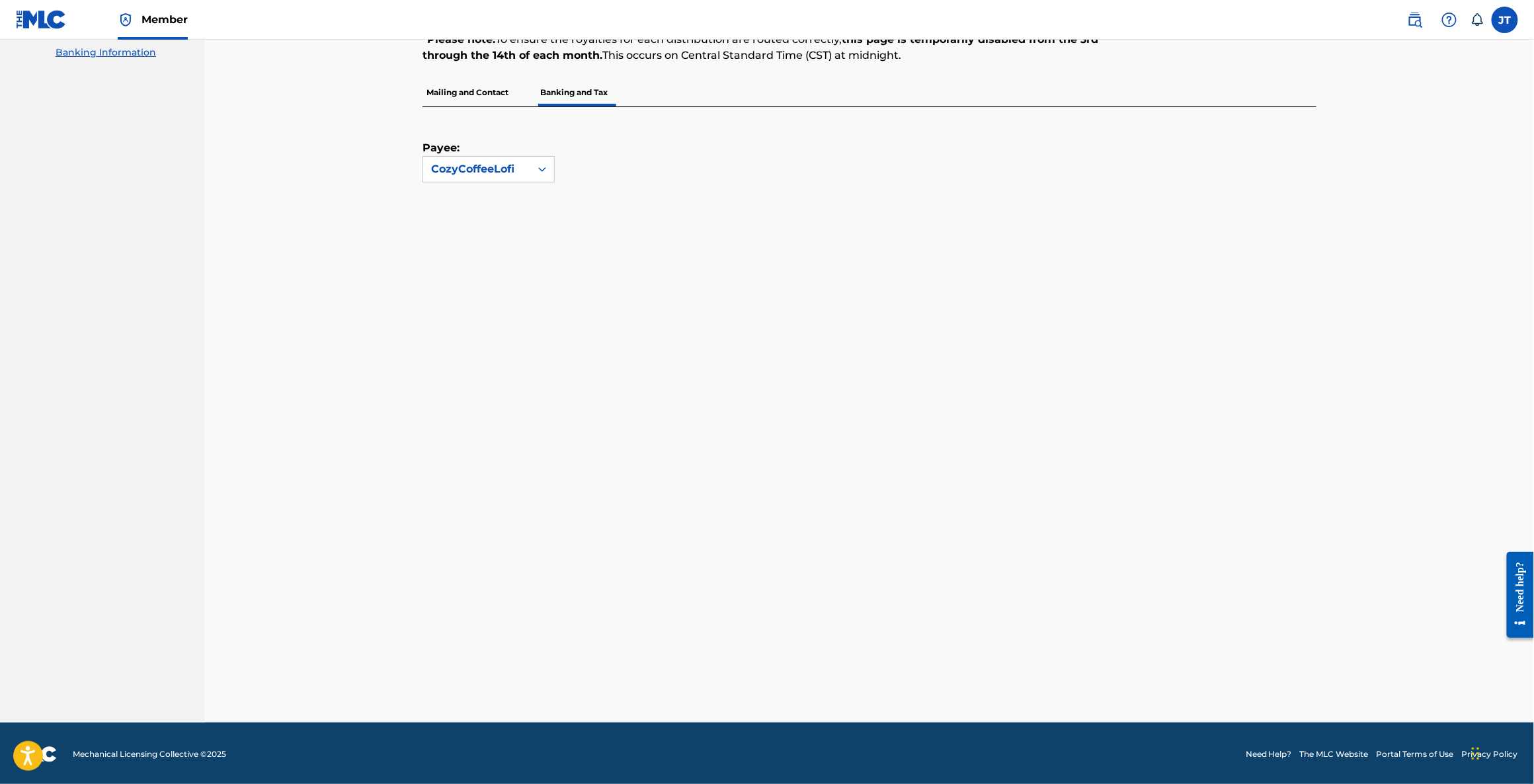
scroll to position [98, 0]
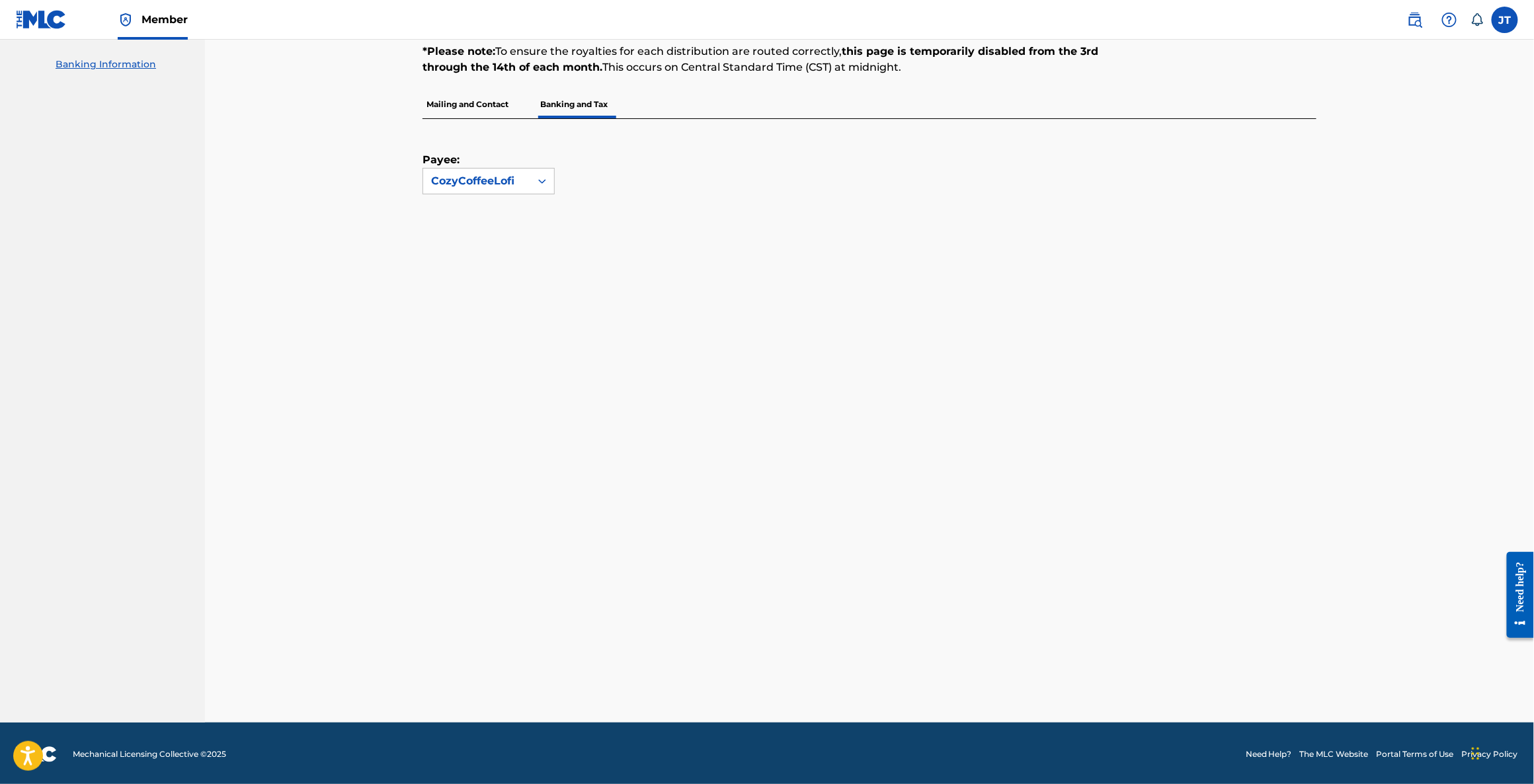
click at [387, 495] on div "Banking and Tax The Banking and Tax tab needs to be fully completed before any …" at bounding box center [869, 332] width 1329 height 781
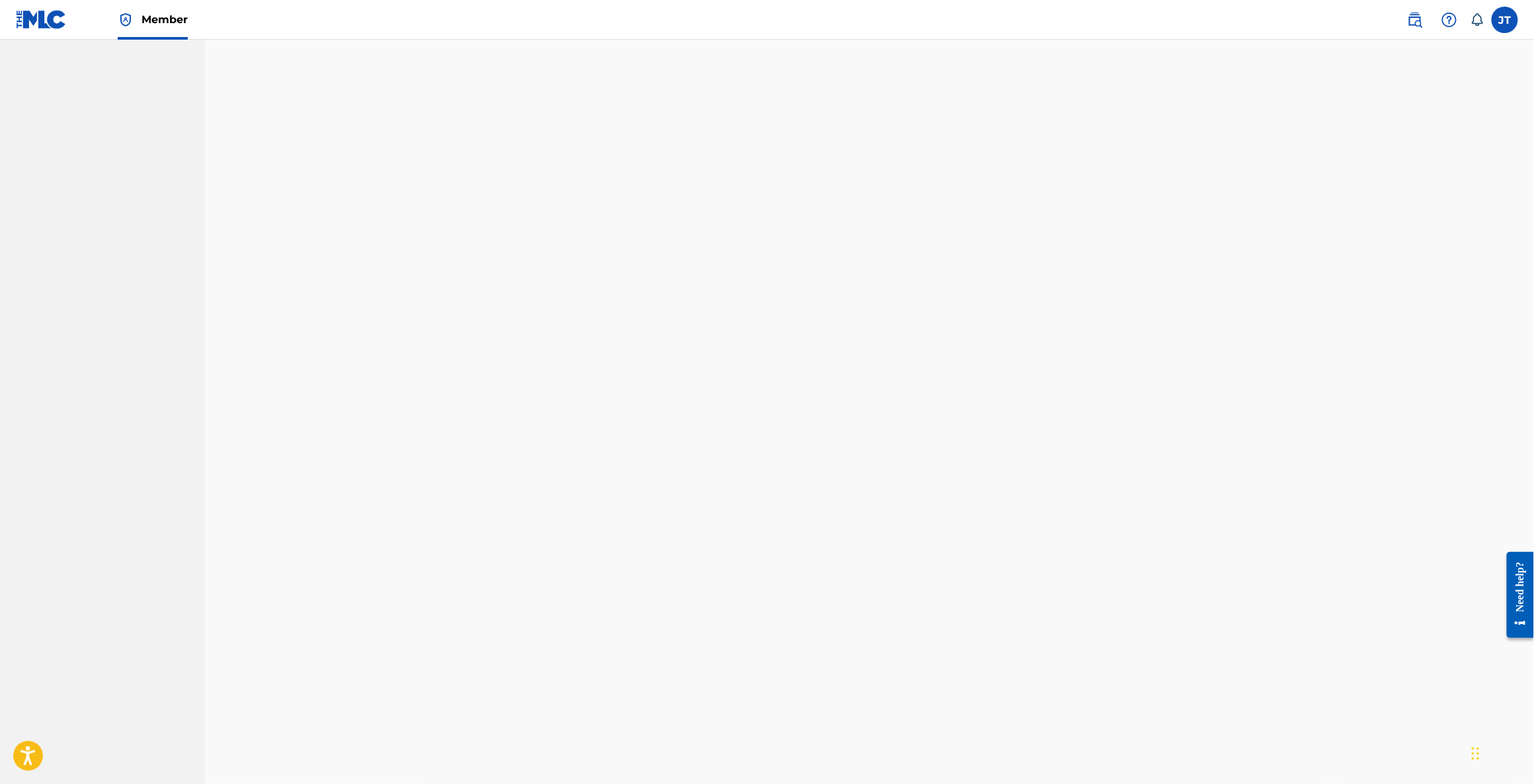
scroll to position [5, 0]
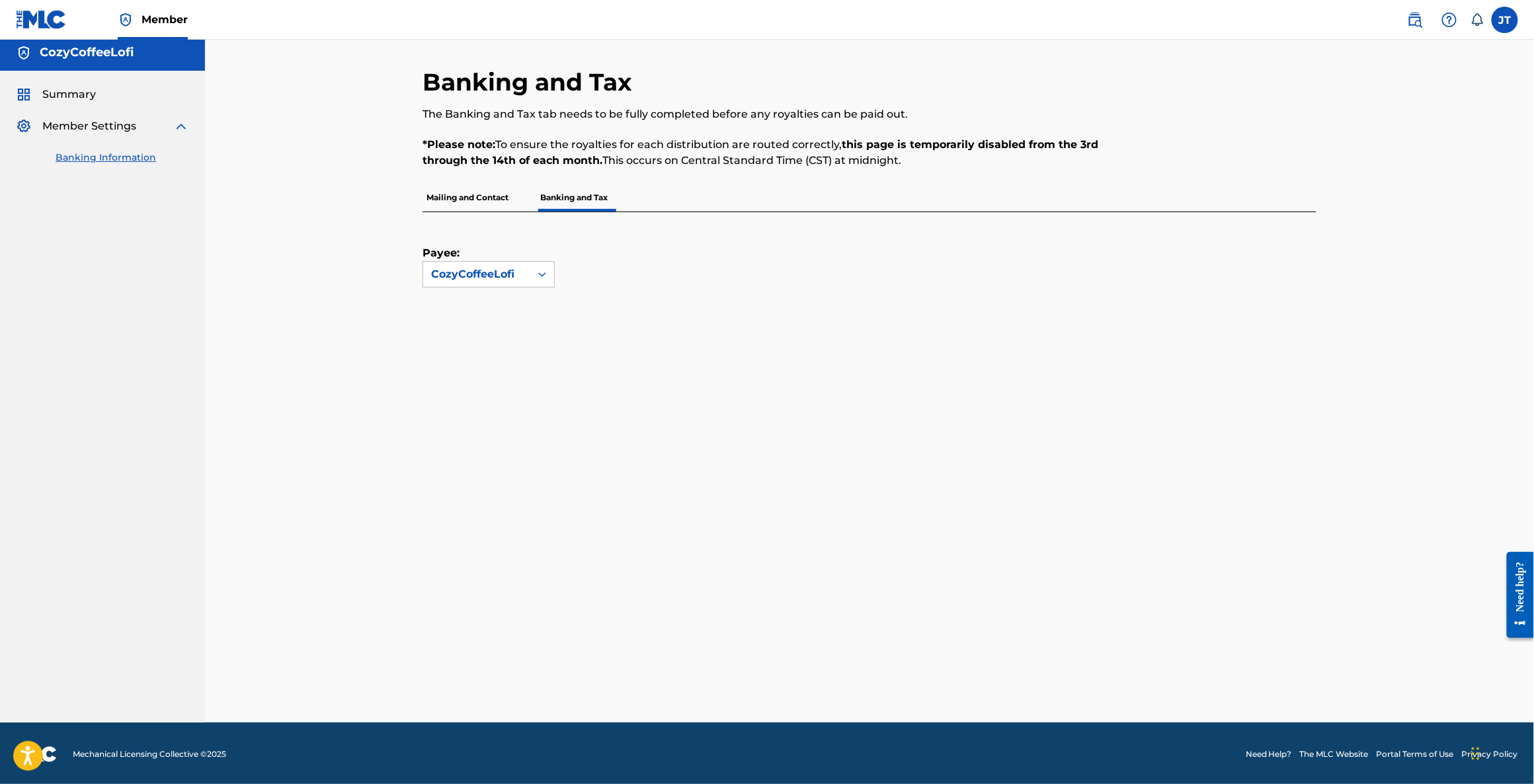
click at [463, 177] on div "Banking and Tax The Banking and Tax tab needs to be fully completed before any …" at bounding box center [767, 126] width 688 height 116
click at [469, 195] on p "Mailing and Contact" at bounding box center [467, 198] width 90 height 28
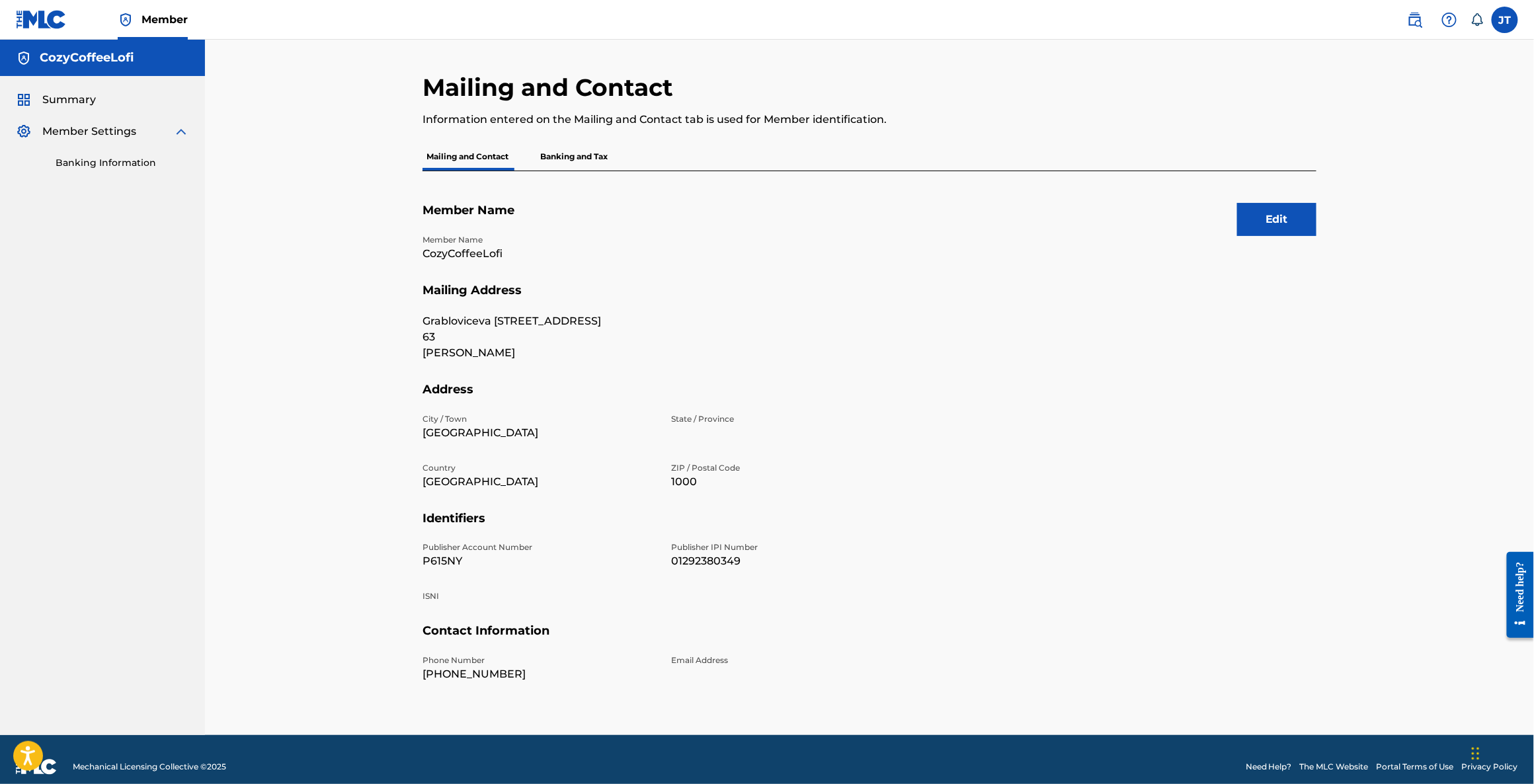
click at [1273, 222] on button "Edit" at bounding box center [1277, 219] width 79 height 33
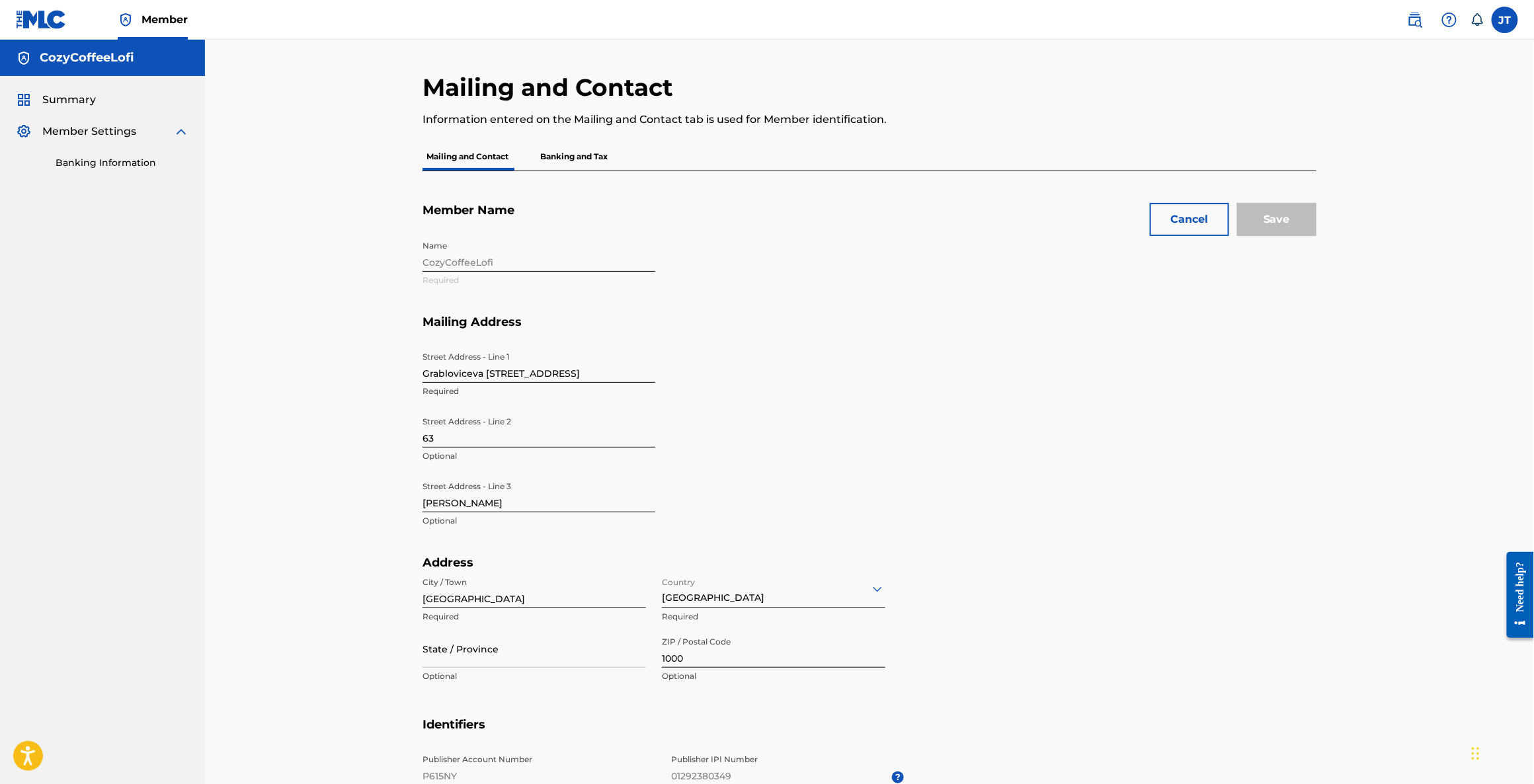
click at [565, 160] on p "Banking and Tax" at bounding box center [574, 156] width 75 height 28
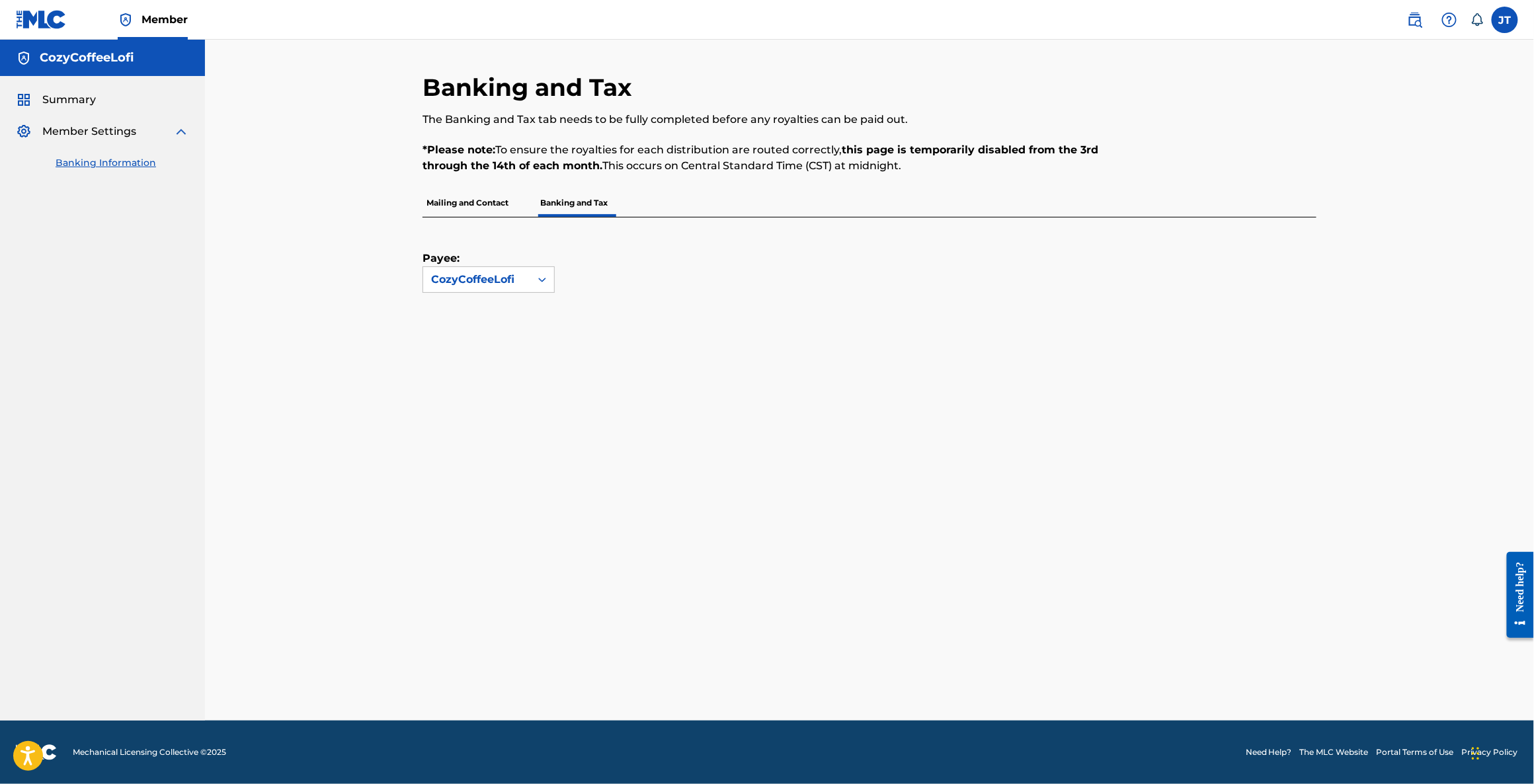
click at [483, 209] on p "Mailing and Contact" at bounding box center [467, 203] width 90 height 28
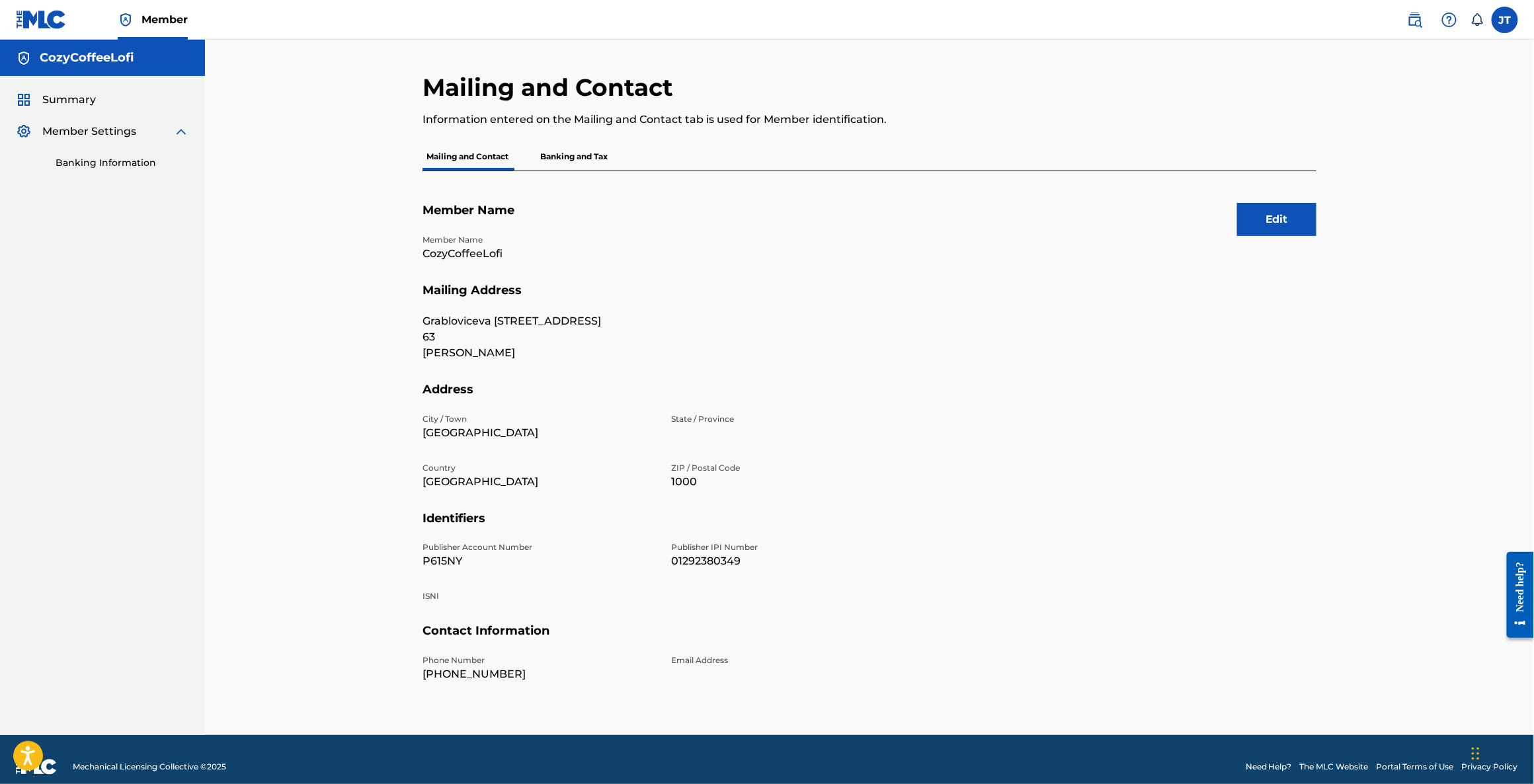
click at [1263, 229] on button "Edit" at bounding box center [1277, 219] width 79 height 33
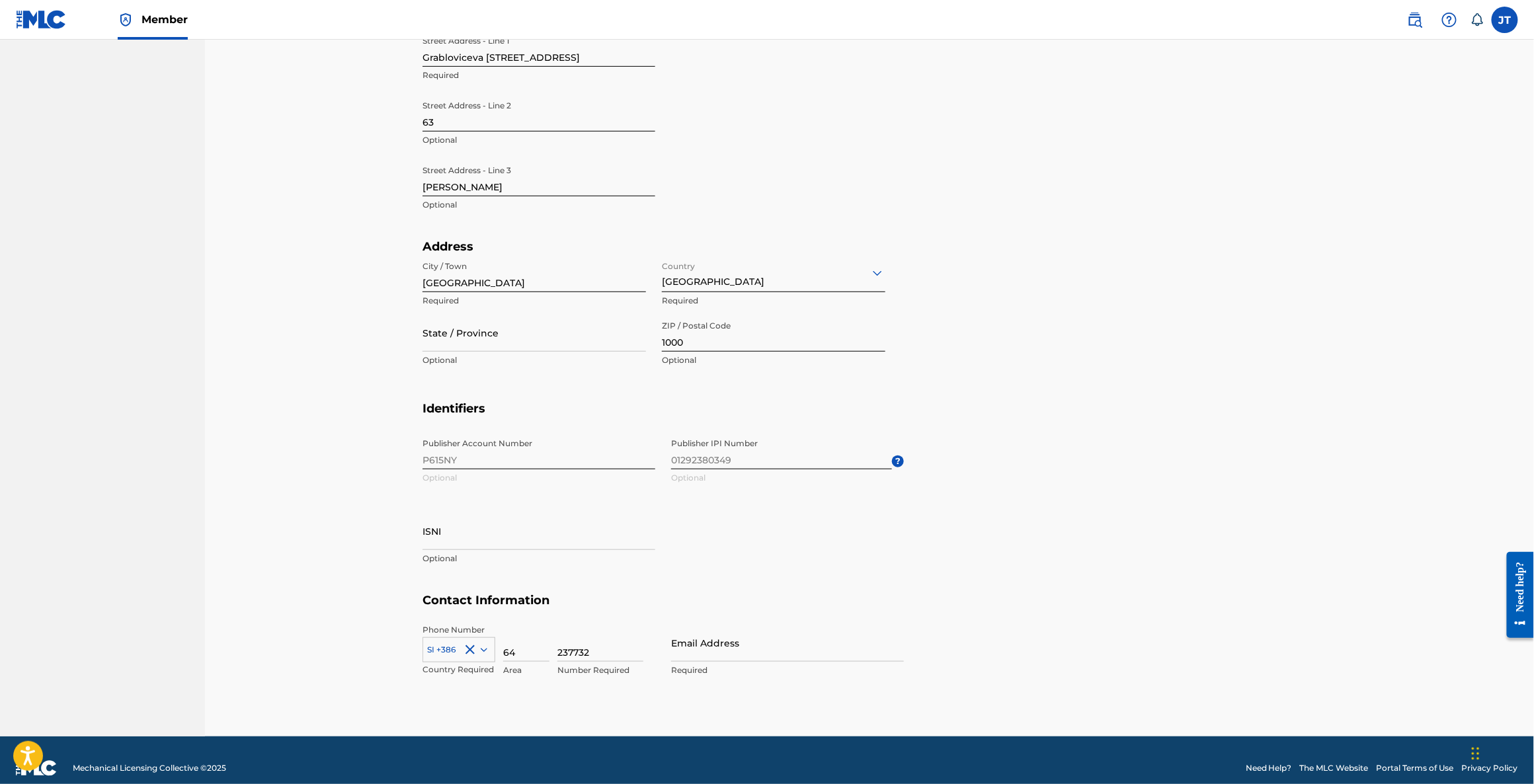
scroll to position [330, 0]
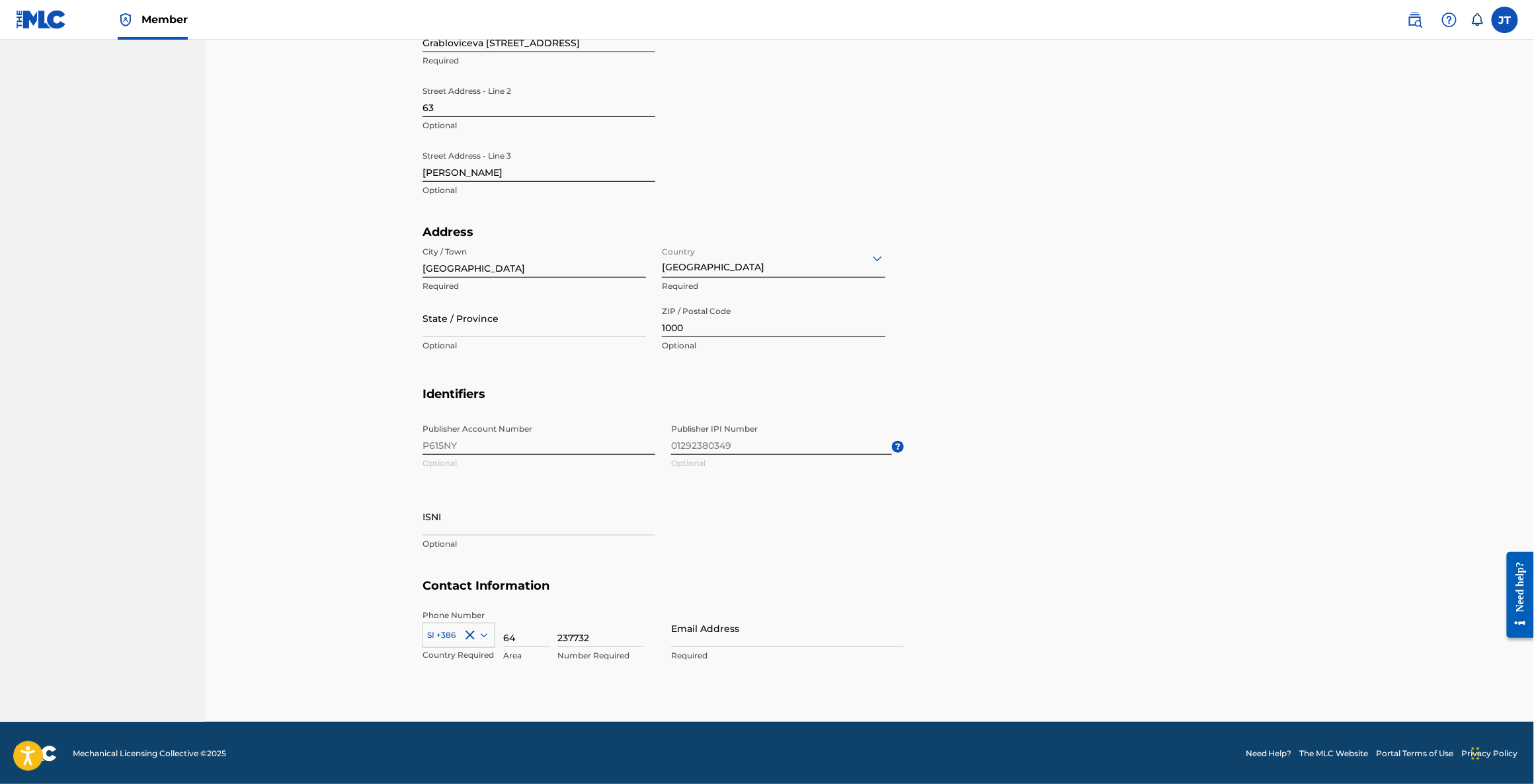
click at [559, 637] on input "237732" at bounding box center [600, 628] width 86 height 38
drag, startPoint x: 357, startPoint y: 232, endPoint x: 351, endPoint y: 230, distance: 6.3
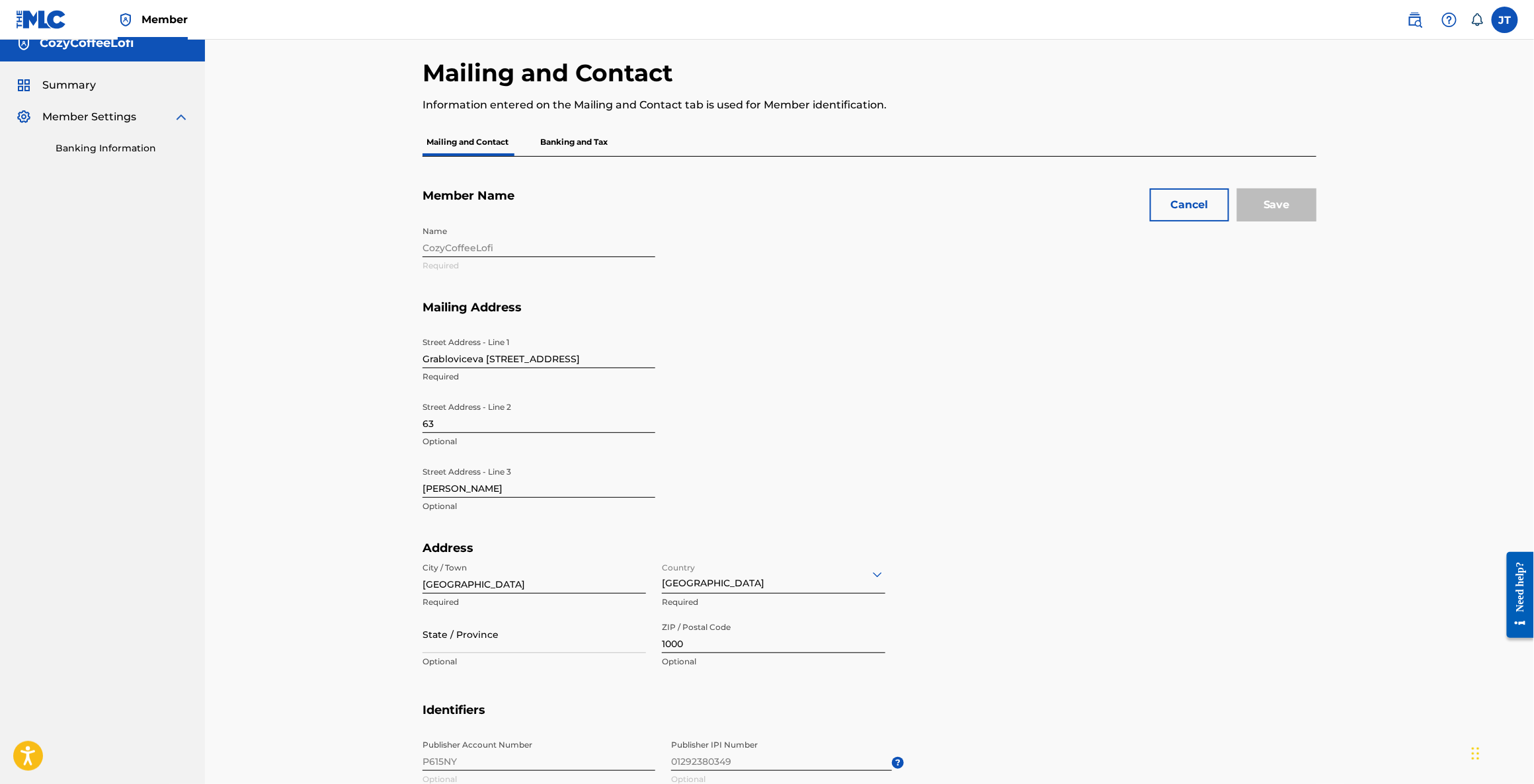
scroll to position [0, 0]
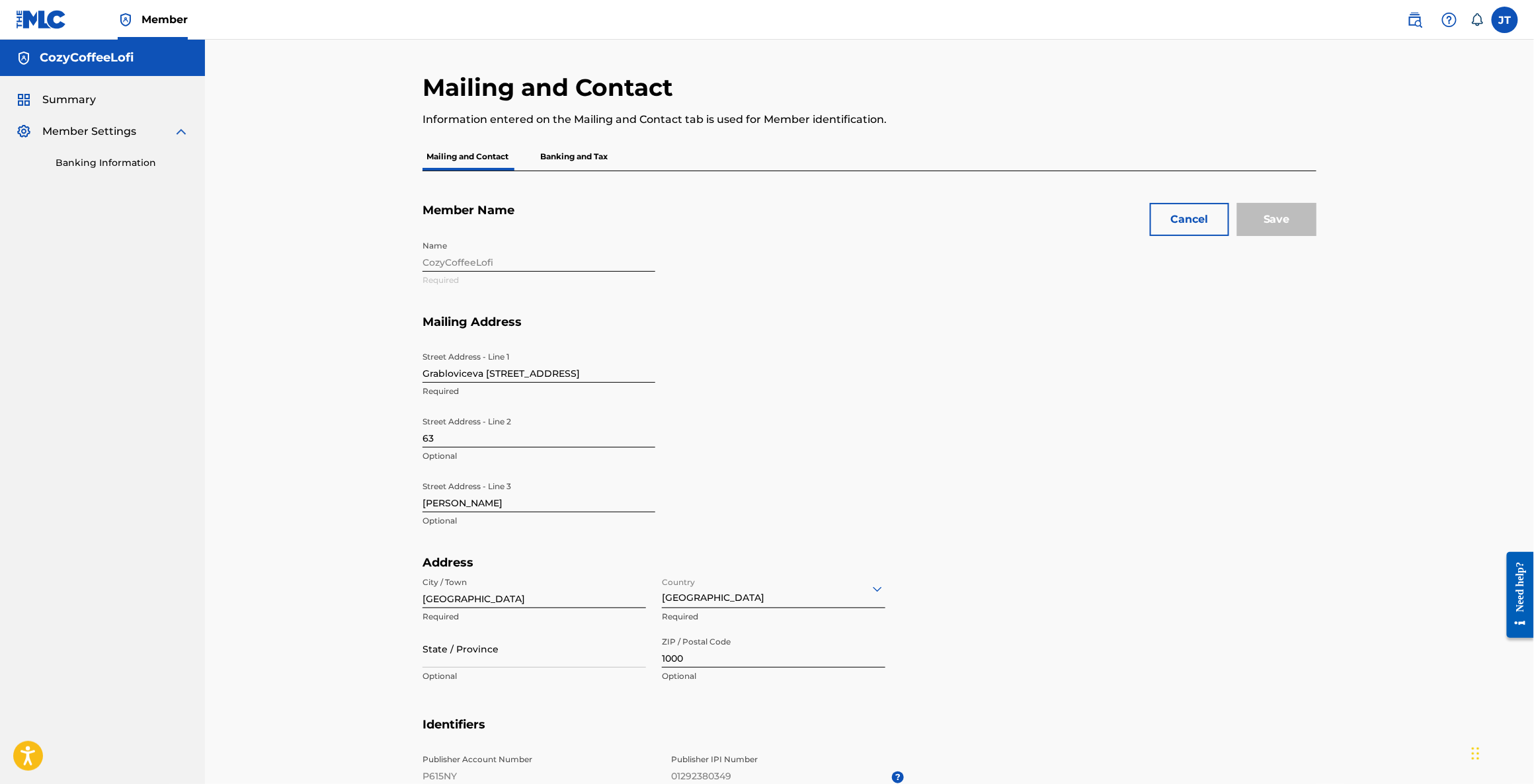
click at [574, 162] on p "Banking and Tax" at bounding box center [574, 156] width 75 height 28
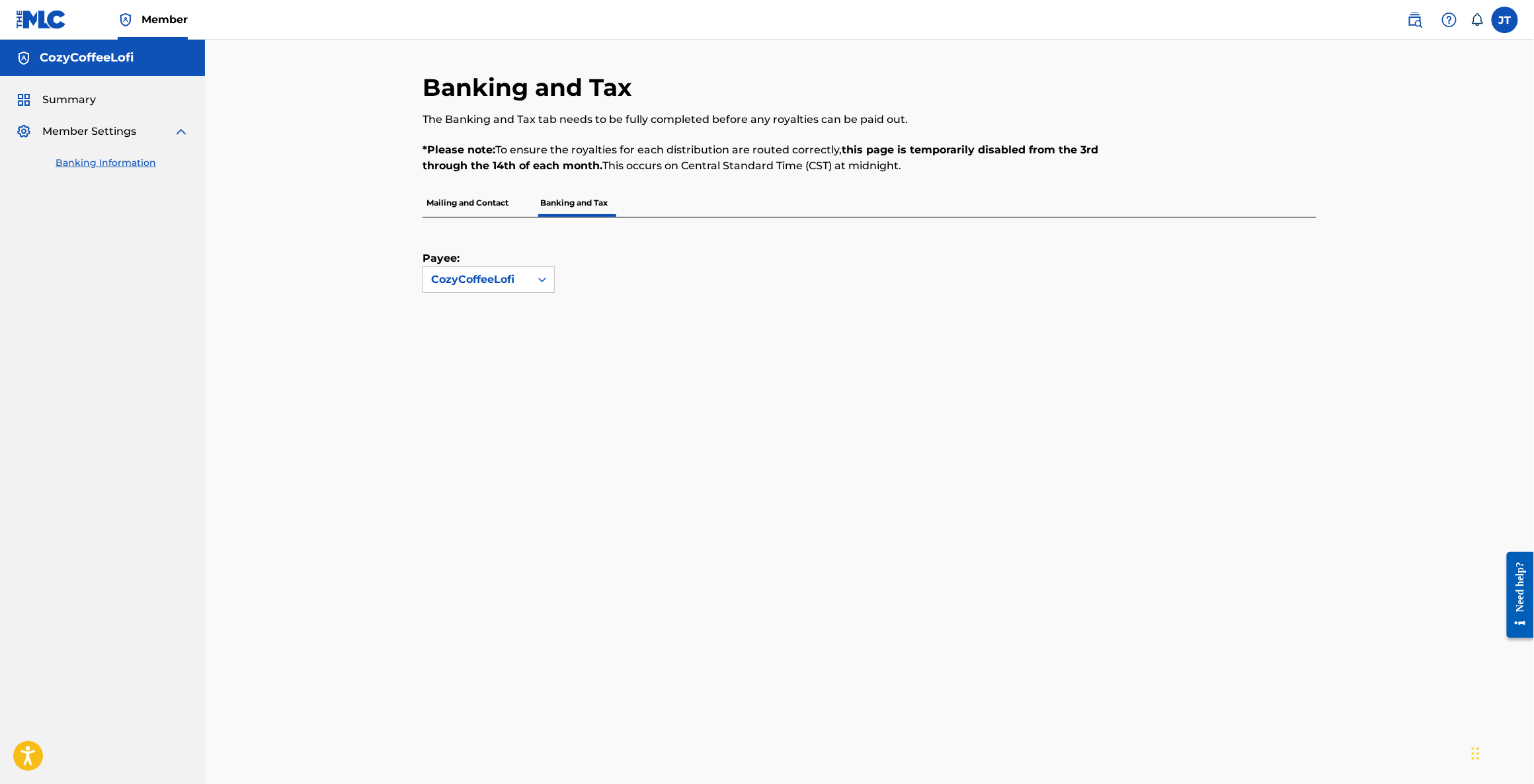
click at [1505, 17] on label at bounding box center [1505, 20] width 26 height 26
click at [1505, 20] on input "[PERSON_NAME] [PERSON_NAME] Hideki Tok [EMAIL_ADDRESS][DOMAIN_NAME] Notificatio…" at bounding box center [1505, 20] width 0 height 0
click at [1378, 165] on link "Profile" at bounding box center [1374, 164] width 26 height 12
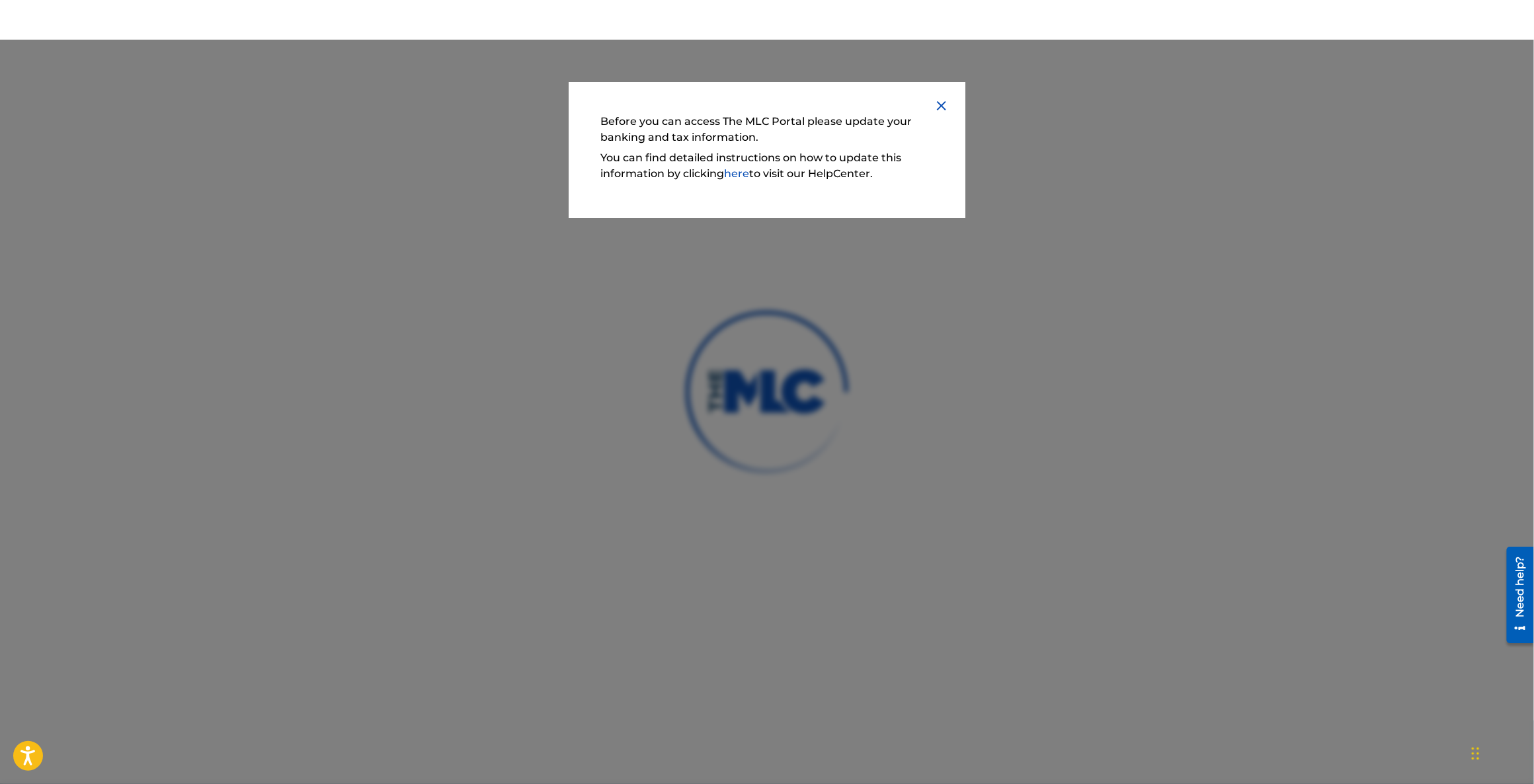
click at [939, 110] on img at bounding box center [941, 105] width 16 height 15
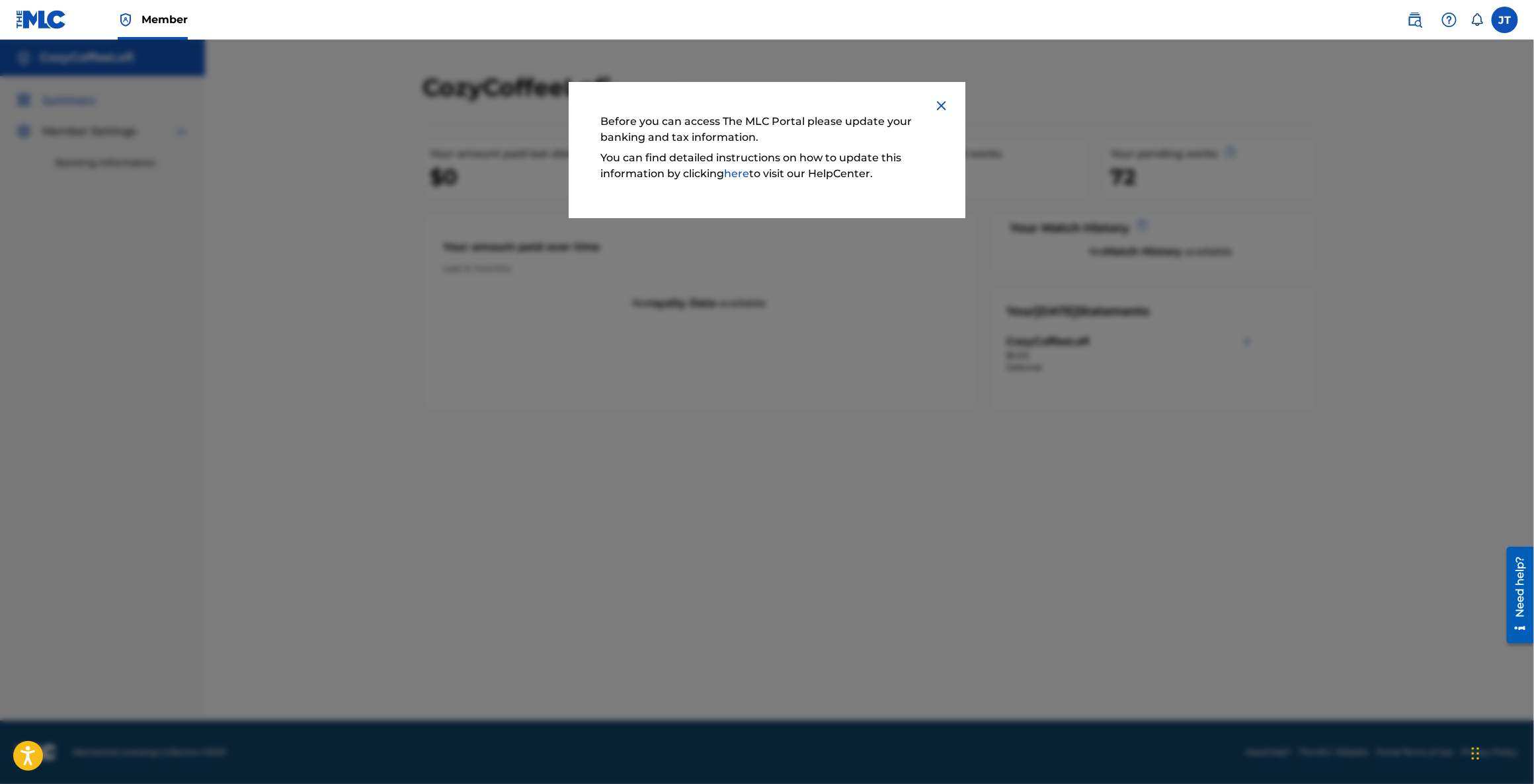
click at [938, 105] on img at bounding box center [941, 105] width 16 height 15
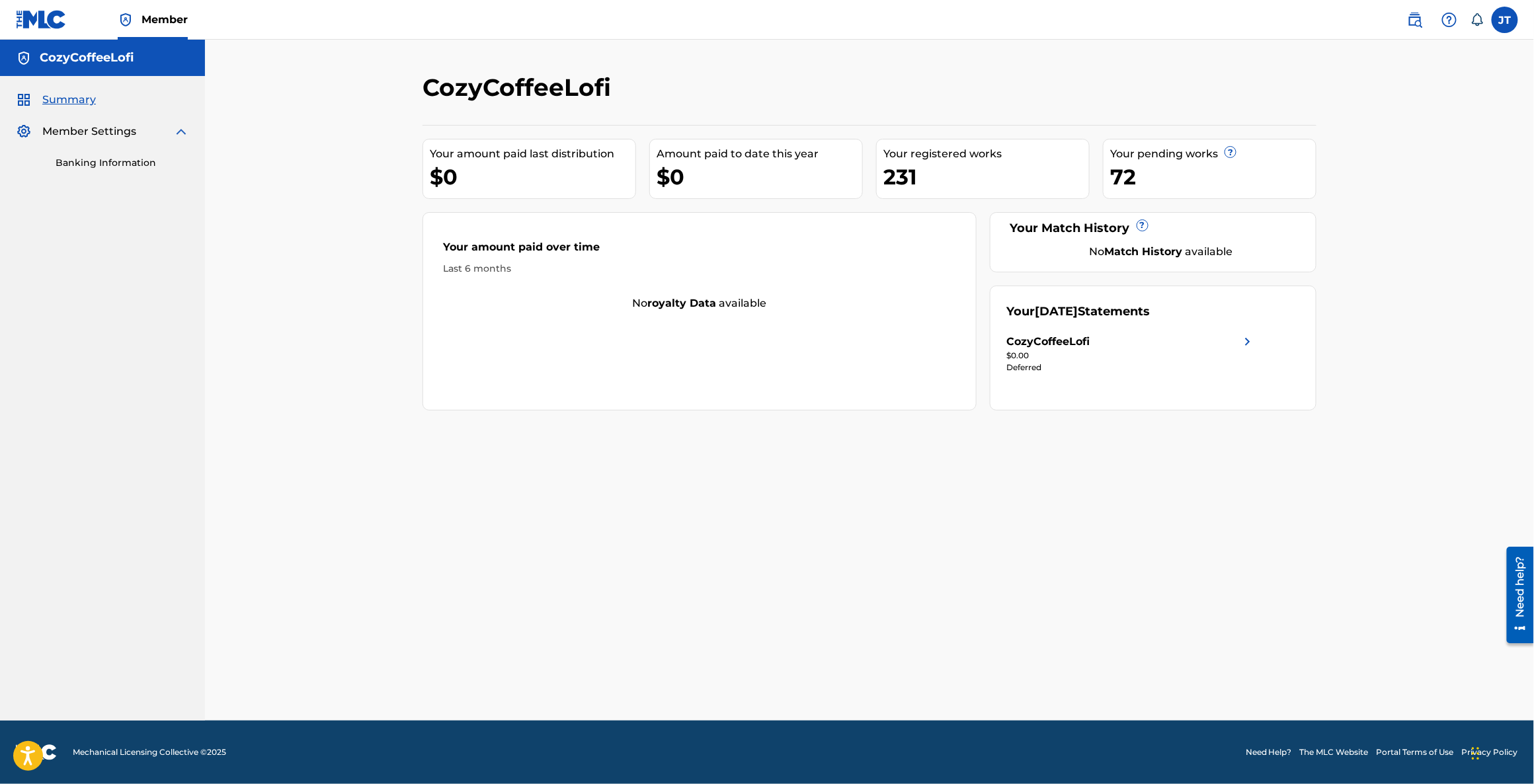
click at [124, 167] on link "Banking Information" at bounding box center [122, 163] width 133 height 14
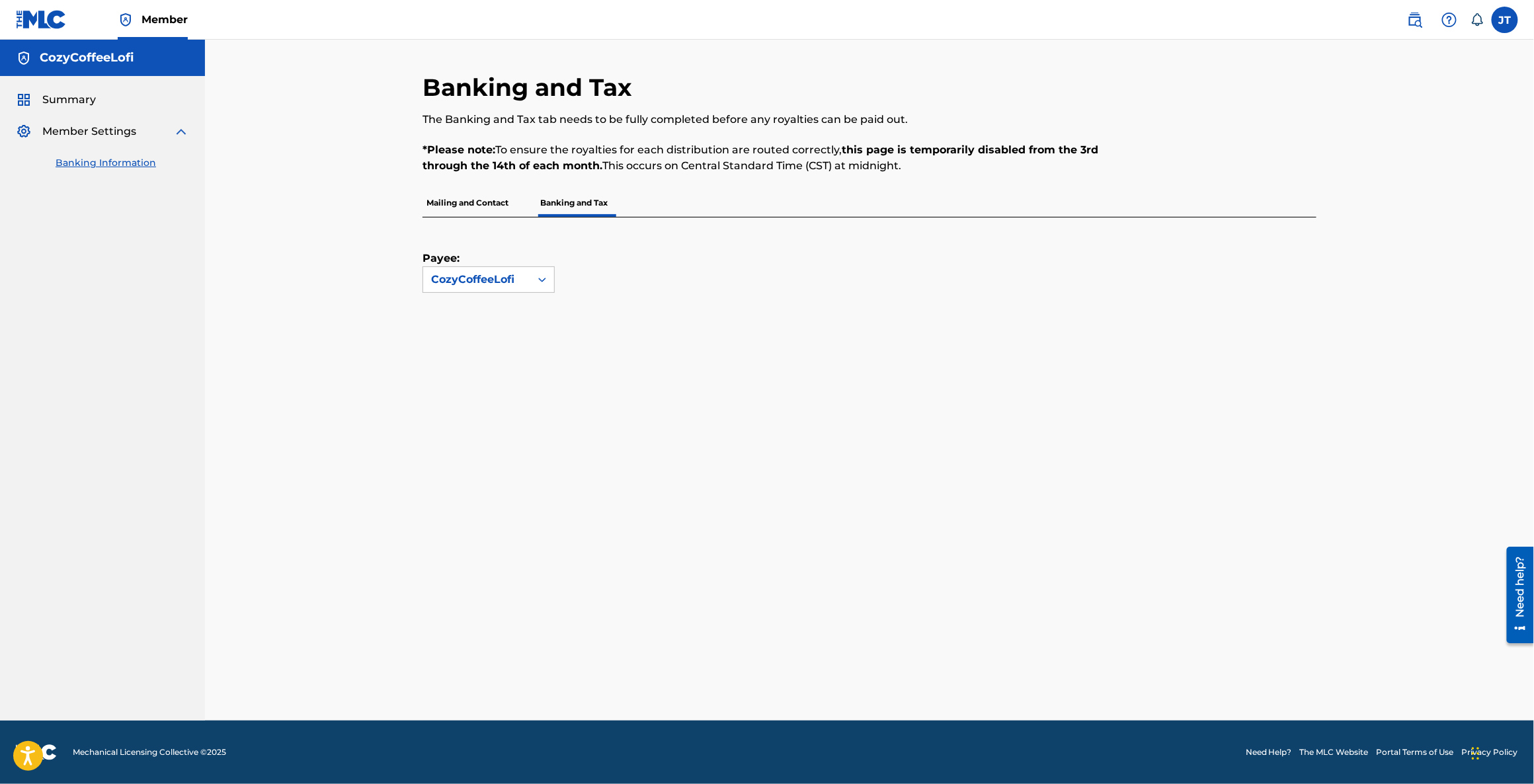
click at [1505, 22] on label at bounding box center [1505, 20] width 26 height 26
click at [1505, 20] on input "[PERSON_NAME] [PERSON_NAME] Hideki Tok [EMAIL_ADDRESS][DOMAIN_NAME] Notificatio…" at bounding box center [1505, 20] width 0 height 0
click at [475, 198] on p "Mailing and Contact" at bounding box center [467, 203] width 90 height 28
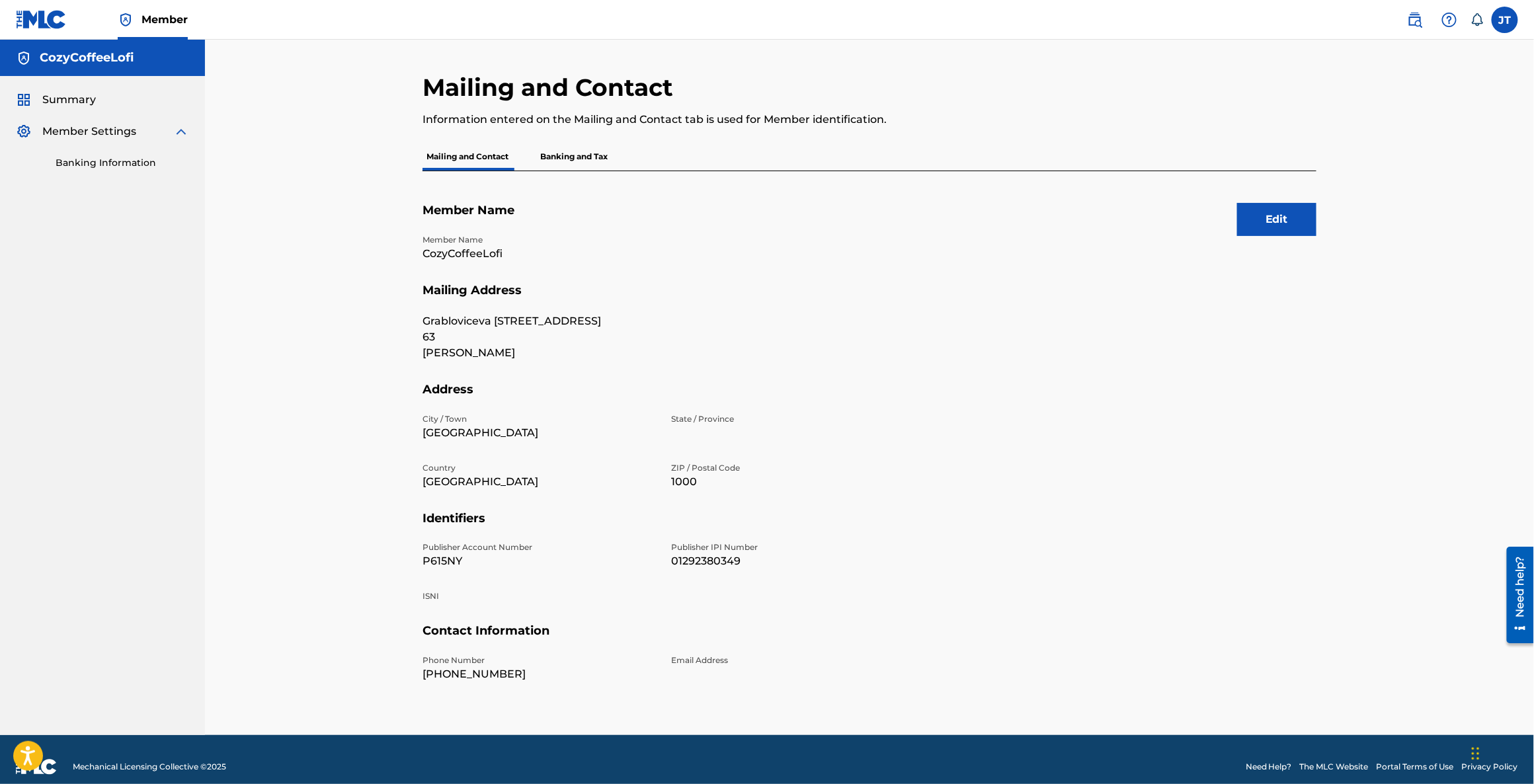
click at [1277, 200] on div "Edit Member Name Member Name CozyCoffeeLofi Mailing Address Grabloviceva Ulica …" at bounding box center [869, 453] width 894 height 564
click at [1278, 215] on button "Edit" at bounding box center [1277, 219] width 79 height 33
